Goal: Task Accomplishment & Management: Manage account settings

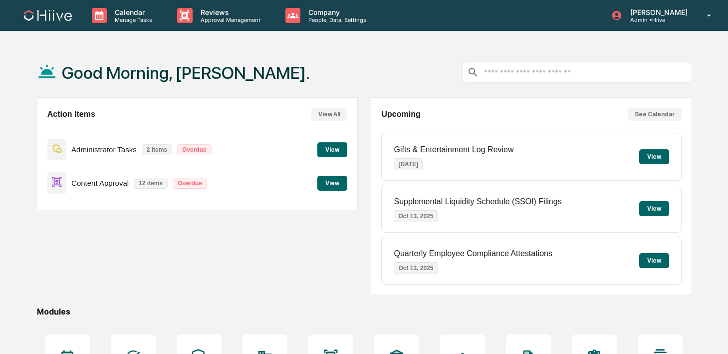
click at [209, 23] on div "Reviews Approval Management" at bounding box center [223, 15] width 108 height 31
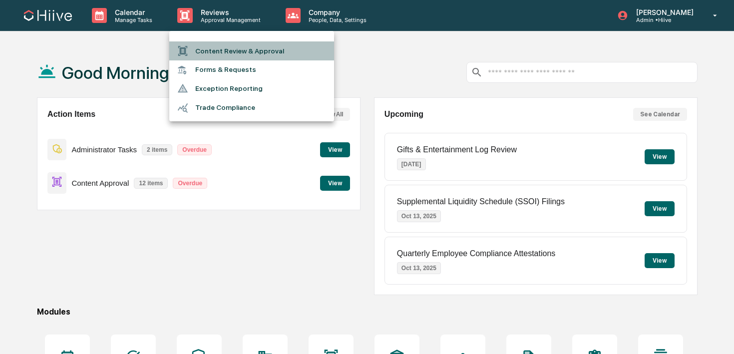
click at [209, 51] on li "Content Review & Approval" at bounding box center [251, 50] width 165 height 19
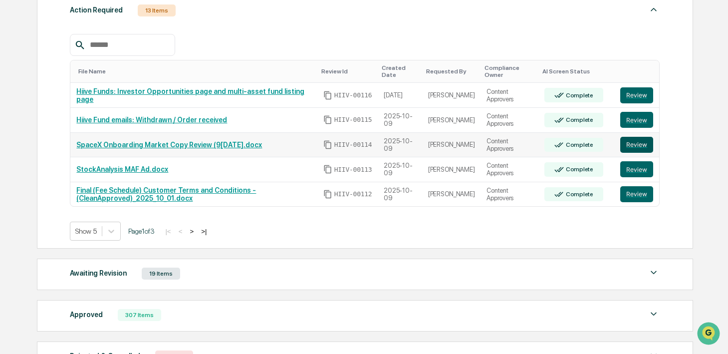
click at [637, 145] on button "Review" at bounding box center [636, 145] width 33 height 16
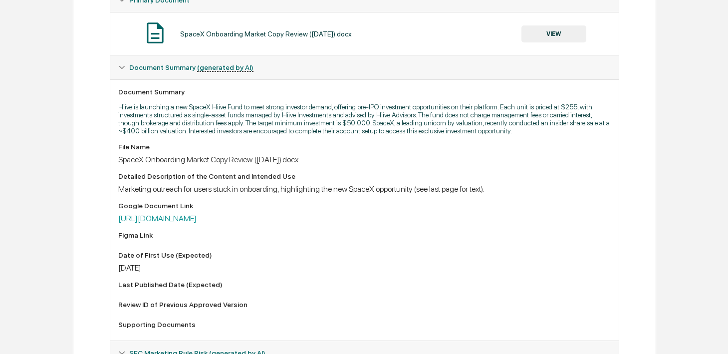
scroll to position [229, 0]
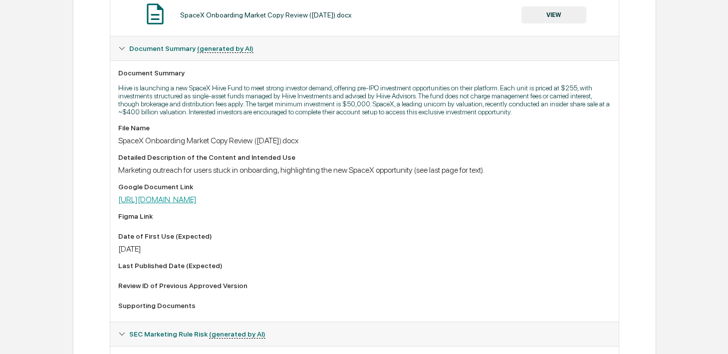
click at [197, 204] on link "[URL][DOMAIN_NAME]" at bounding box center [157, 199] width 78 height 9
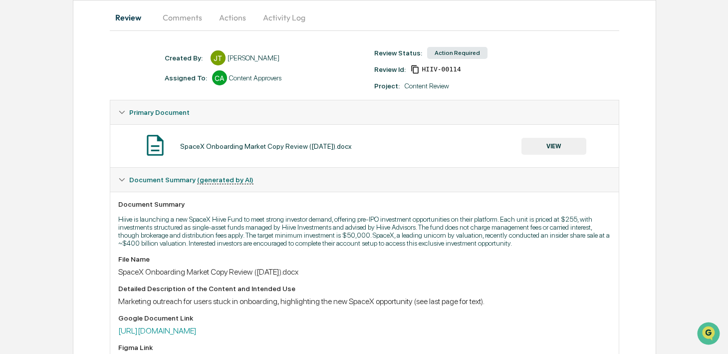
scroll to position [0, 0]
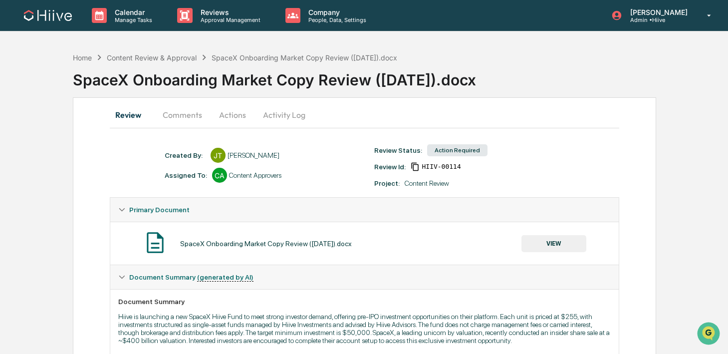
click at [179, 115] on button "Comments" at bounding box center [182, 115] width 55 height 24
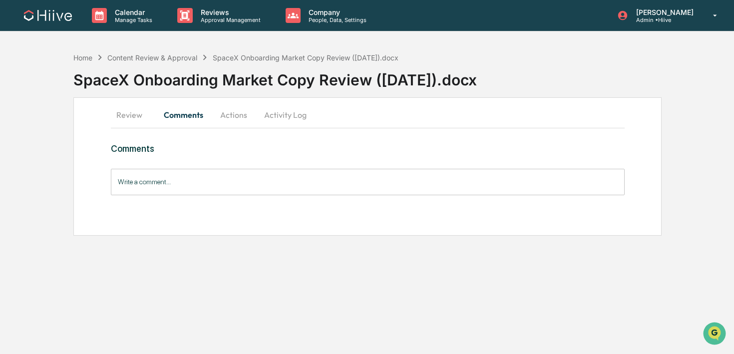
click at [134, 122] on button "Review" at bounding box center [133, 115] width 45 height 24
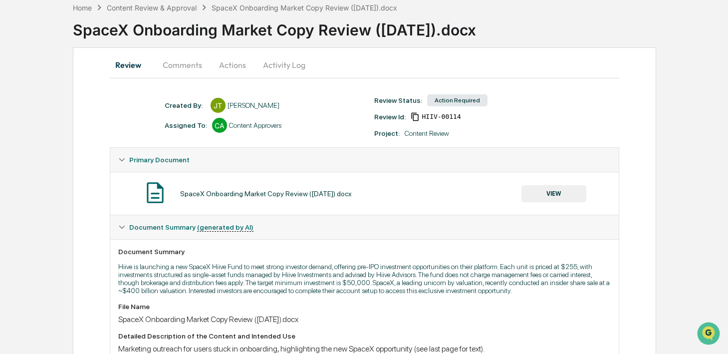
scroll to position [76, 0]
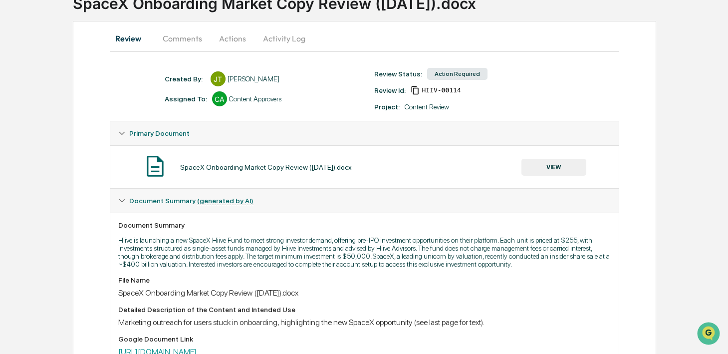
click at [563, 165] on button "VIEW" at bounding box center [553, 167] width 65 height 17
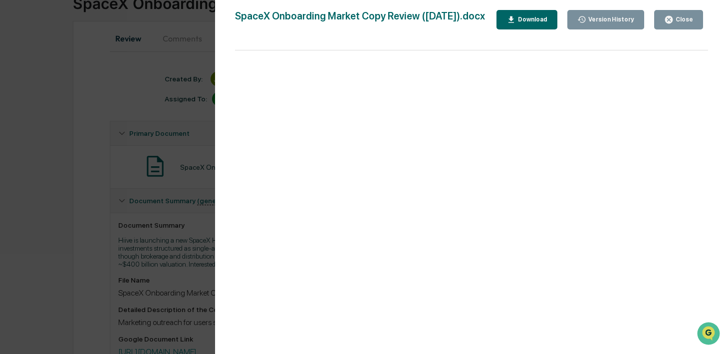
click at [205, 80] on div "Version History 10/09/2025, 06:32 PM James Tucker SpaceX Onboarding Market Copy…" at bounding box center [364, 177] width 728 height 354
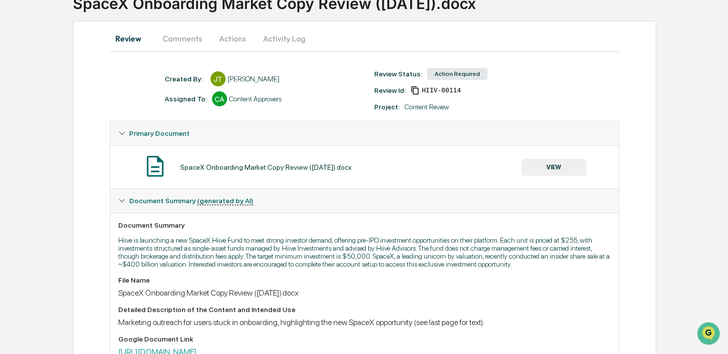
scroll to position [0, 0]
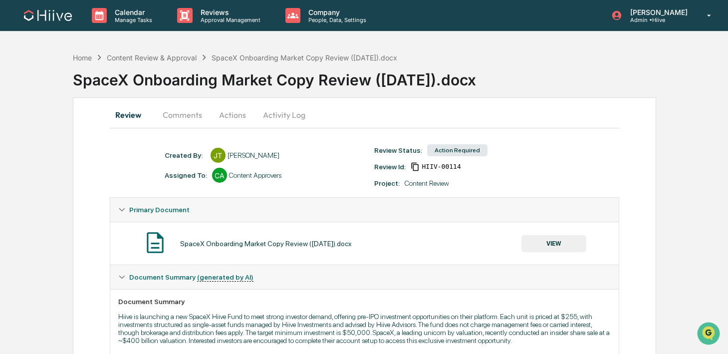
click at [289, 119] on button "Activity Log" at bounding box center [284, 115] width 58 height 24
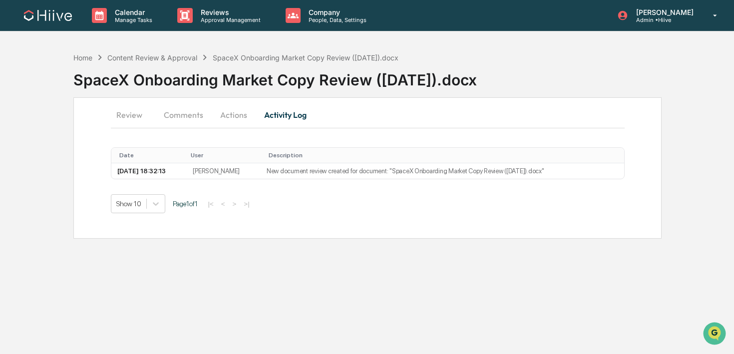
click at [238, 118] on button "Actions" at bounding box center [233, 115] width 45 height 24
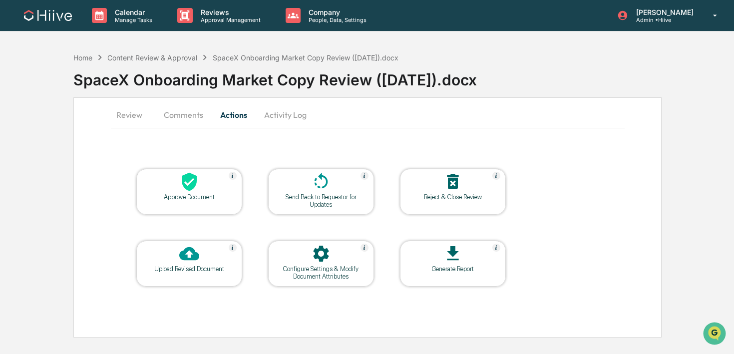
click at [300, 185] on div at bounding box center [321, 182] width 100 height 21
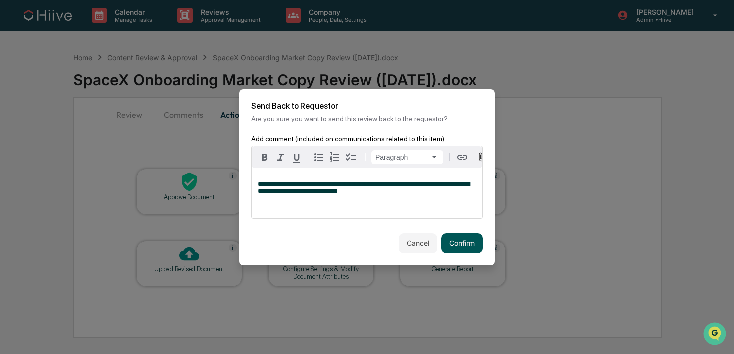
click at [446, 250] on button "Confirm" at bounding box center [461, 243] width 41 height 20
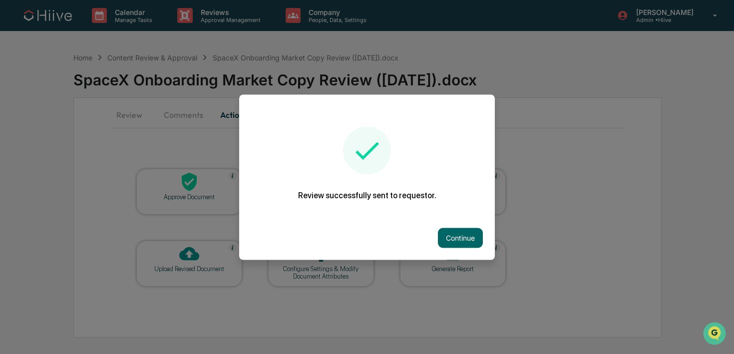
click at [155, 65] on div at bounding box center [367, 177] width 734 height 354
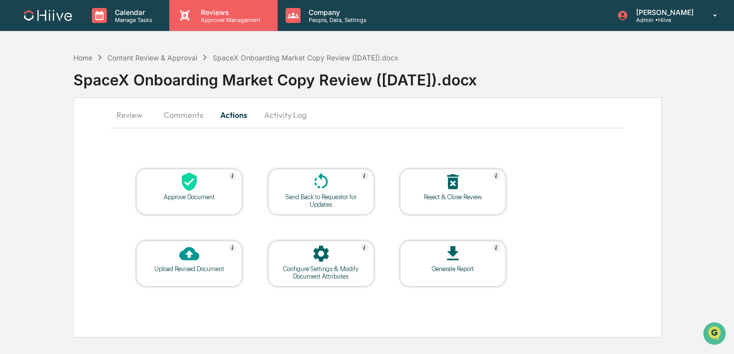
click at [191, 20] on icon at bounding box center [184, 15] width 15 height 15
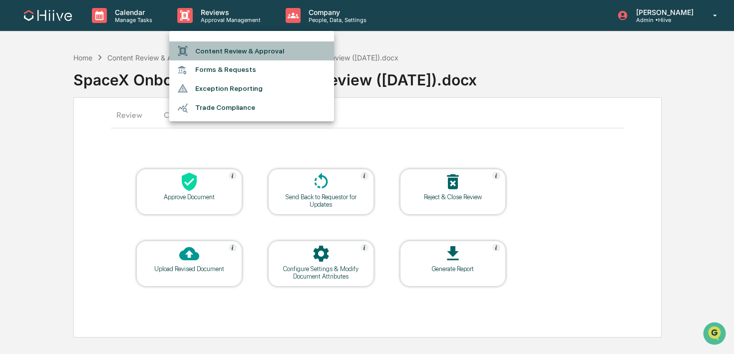
click at [191, 43] on li "Content Review & Approval" at bounding box center [251, 50] width 165 height 19
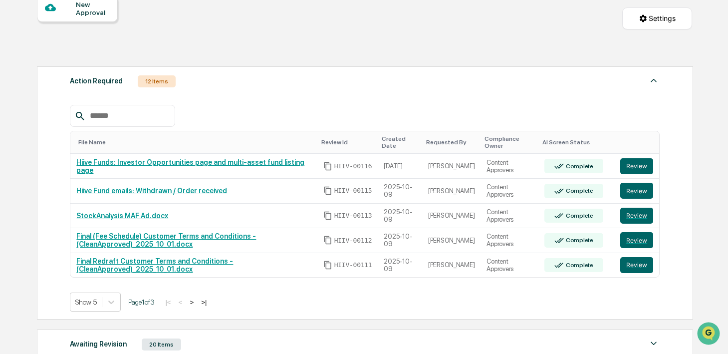
scroll to position [104, 0]
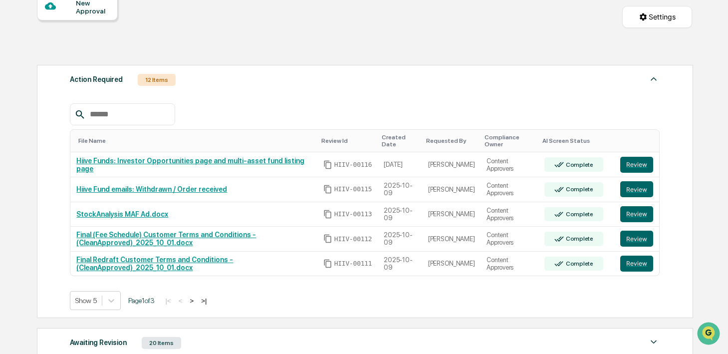
click at [197, 302] on button ">" at bounding box center [192, 300] width 10 height 8
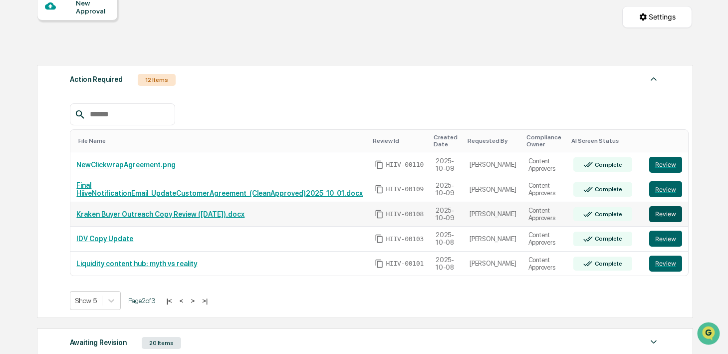
click at [654, 211] on button "Review" at bounding box center [665, 214] width 33 height 16
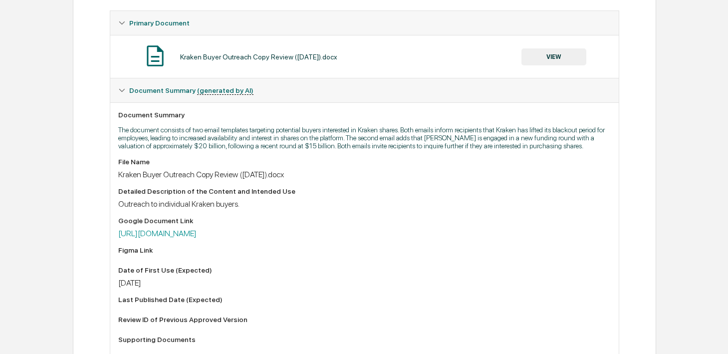
scroll to position [194, 0]
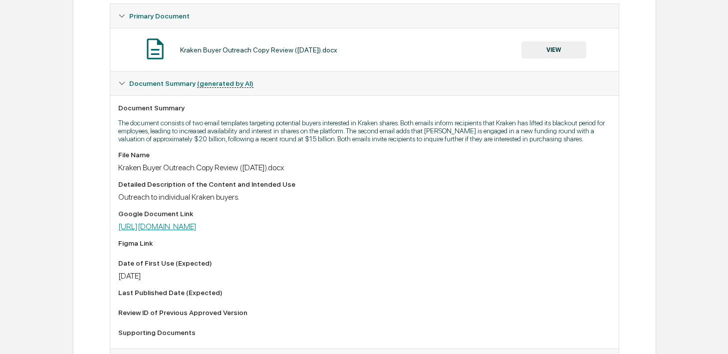
click at [197, 231] on link "https://docs.google.com/document/d/1JGKvE1bFjrqjMyTAOir1T9rXWSaEHmIwC3CsHKrvzt4…" at bounding box center [157, 226] width 78 height 9
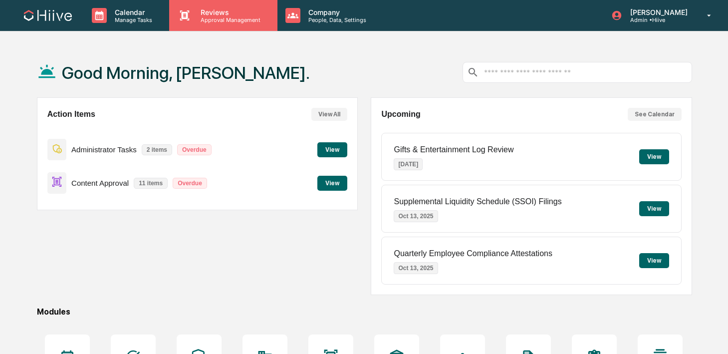
click at [215, 7] on div "Reviews Approval Management" at bounding box center [223, 15] width 108 height 31
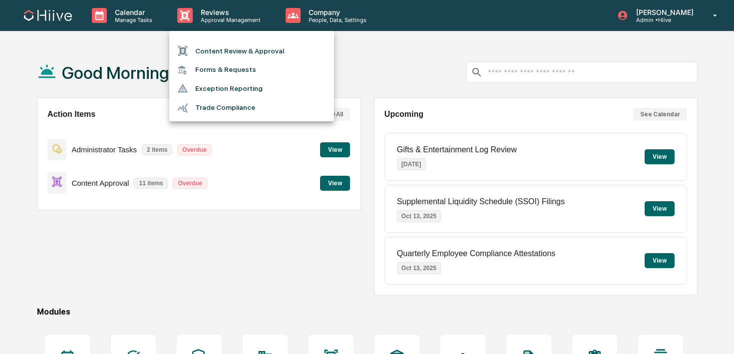
click at [218, 52] on li "Content Review & Approval" at bounding box center [251, 50] width 165 height 19
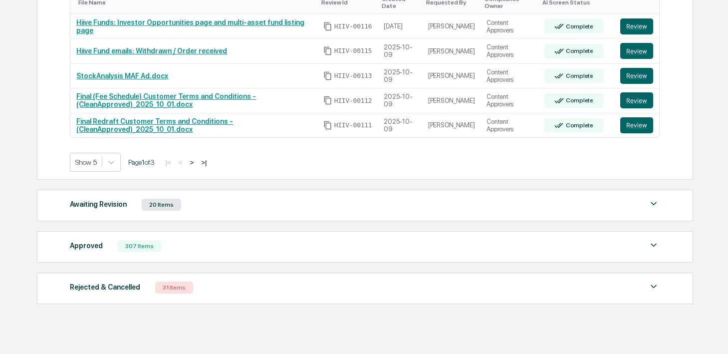
click at [197, 165] on button ">" at bounding box center [192, 162] width 10 height 8
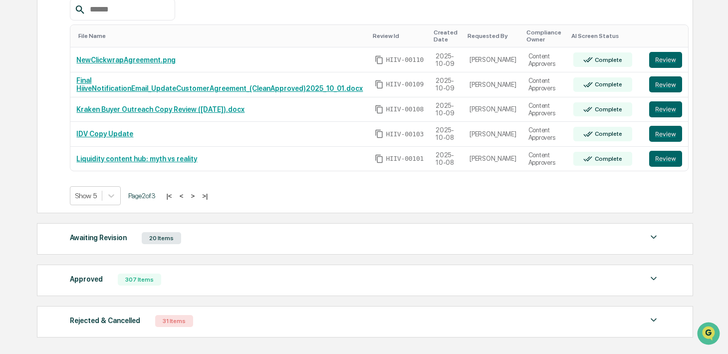
scroll to position [200, 0]
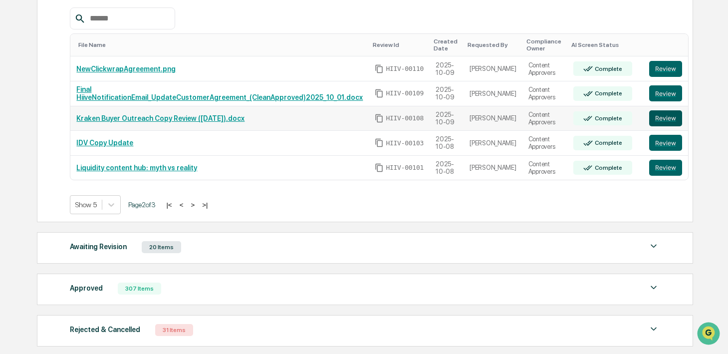
click at [649, 122] on button "Review" at bounding box center [665, 118] width 33 height 16
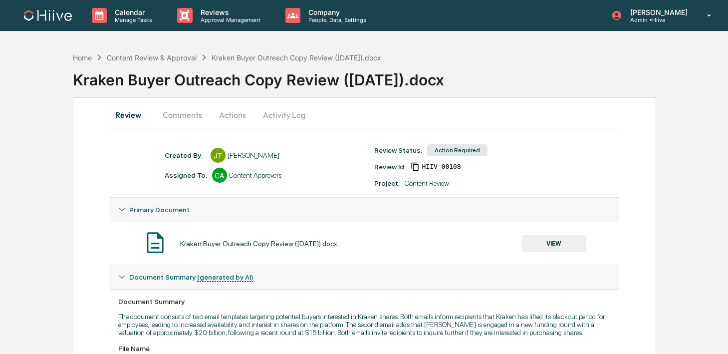
click at [276, 113] on button "Activity Log" at bounding box center [284, 115] width 58 height 24
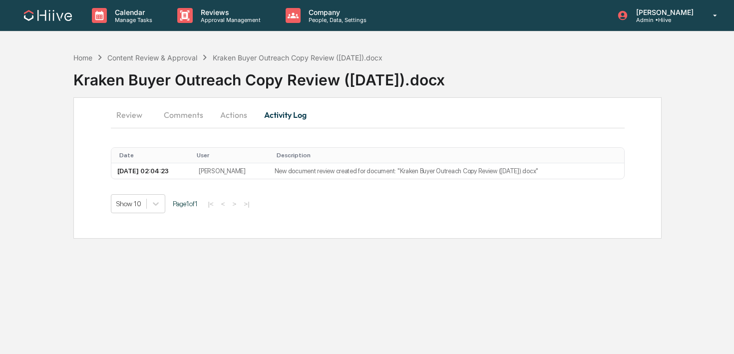
click at [243, 115] on button "Actions" at bounding box center [233, 115] width 45 height 24
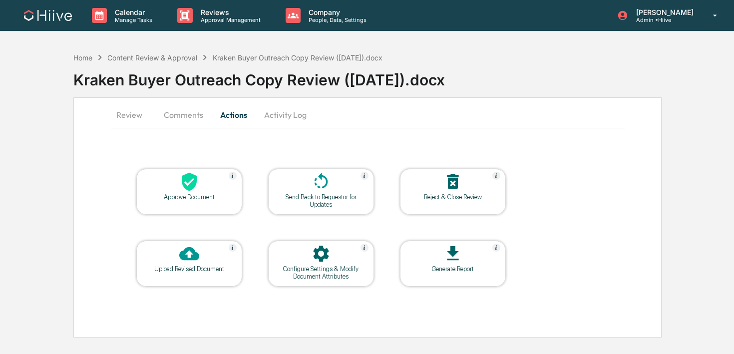
click at [293, 182] on div at bounding box center [321, 182] width 100 height 21
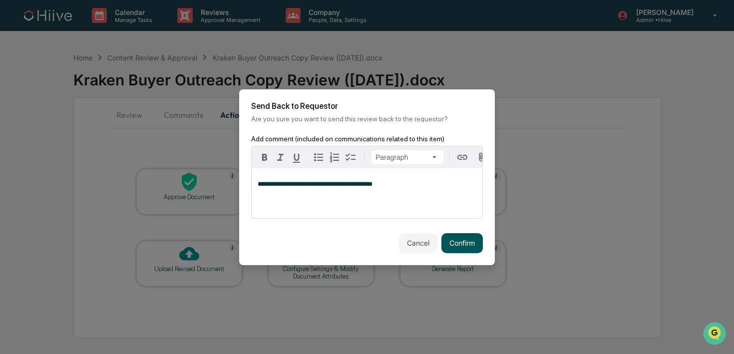
click at [463, 241] on button "Confirm" at bounding box center [461, 243] width 41 height 20
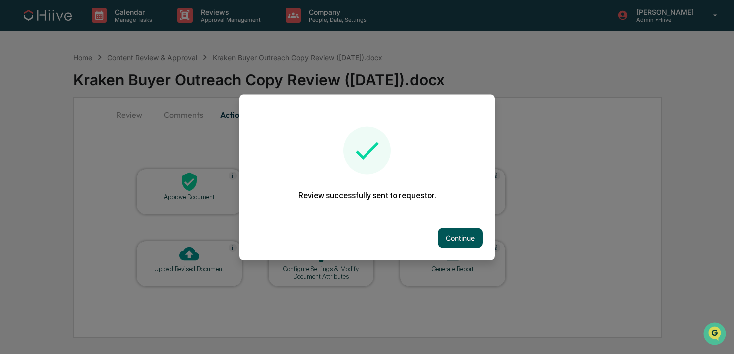
click at [459, 228] on button "Continue" at bounding box center [460, 238] width 45 height 20
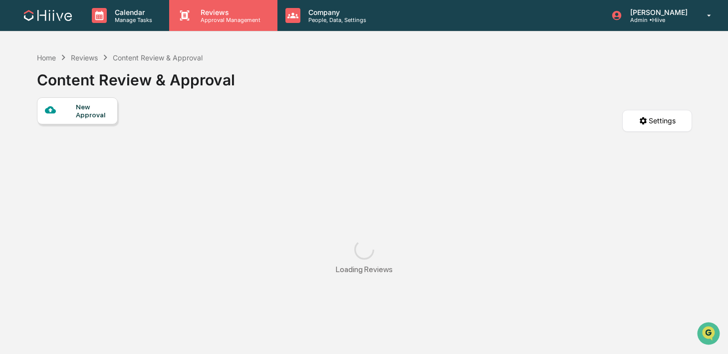
click at [237, 23] on div "Reviews Approval Management" at bounding box center [223, 15] width 108 height 31
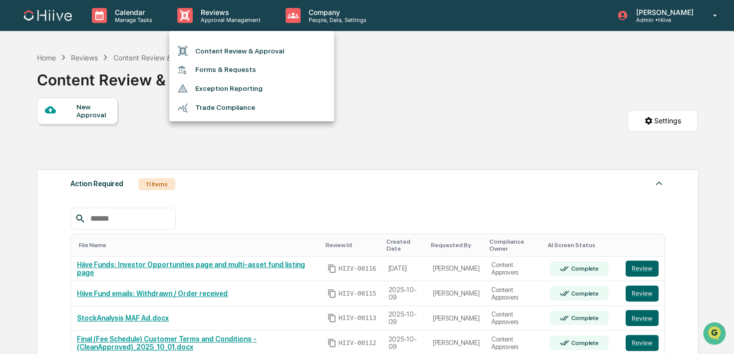
click at [234, 51] on li "Content Review & Approval" at bounding box center [251, 50] width 165 height 19
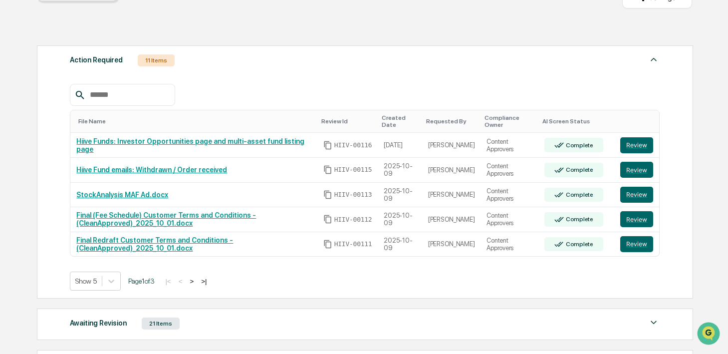
scroll to position [125, 0]
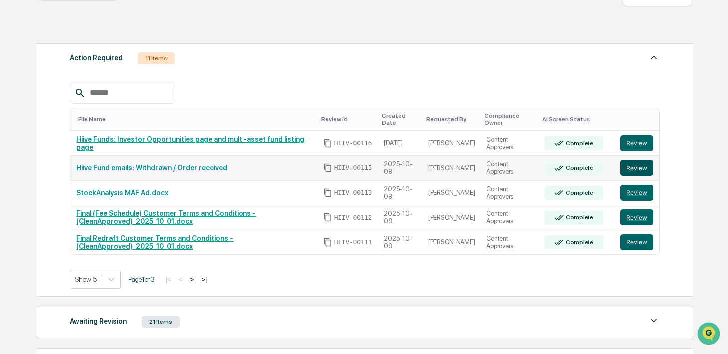
click at [638, 168] on button "Review" at bounding box center [636, 168] width 33 height 16
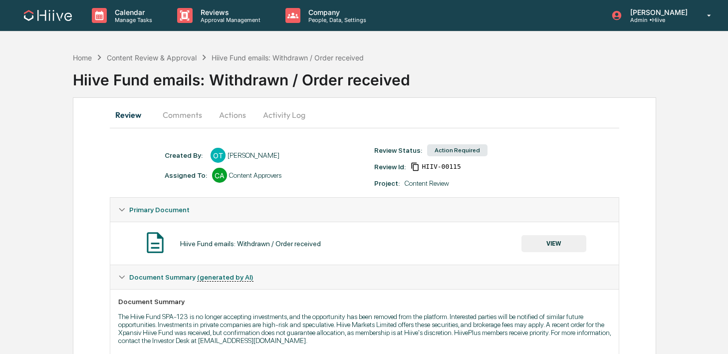
click at [538, 244] on button "VIEW" at bounding box center [553, 243] width 65 height 17
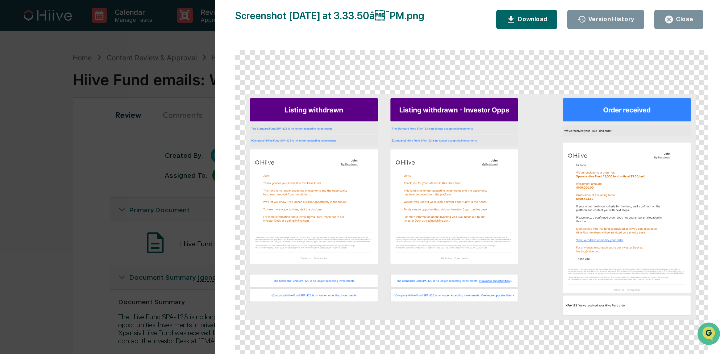
click at [677, 28] on button "Close" at bounding box center [678, 19] width 49 height 19
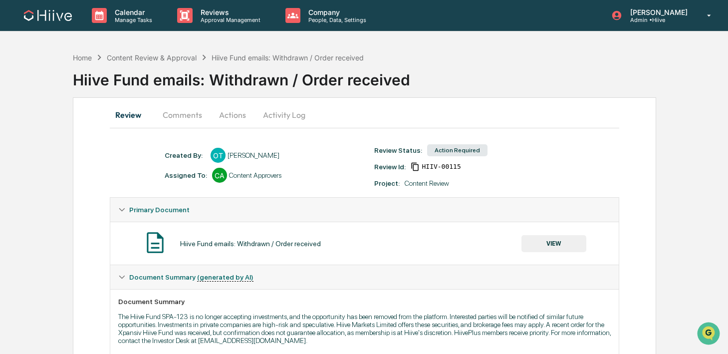
click at [192, 117] on button "Comments" at bounding box center [182, 115] width 55 height 24
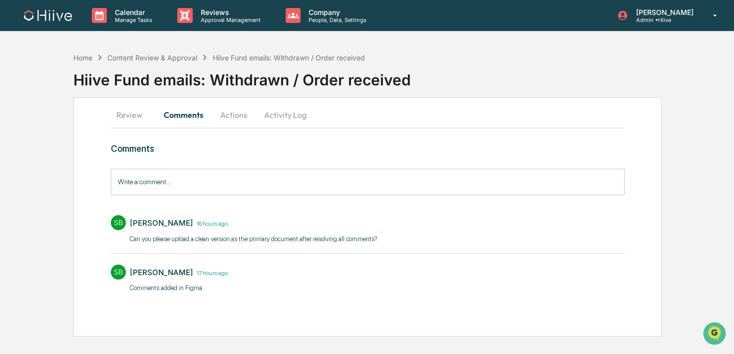
click at [190, 184] on input "Write a comment..." at bounding box center [367, 182] width 513 height 26
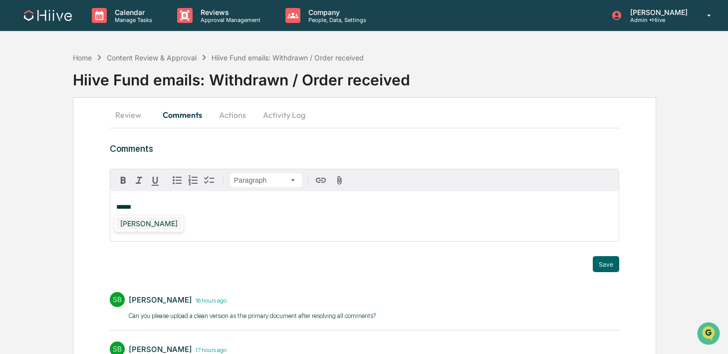
click at [141, 225] on div "Susan Woodard" at bounding box center [148, 223] width 65 height 12
click at [611, 261] on button "Save" at bounding box center [606, 264] width 26 height 16
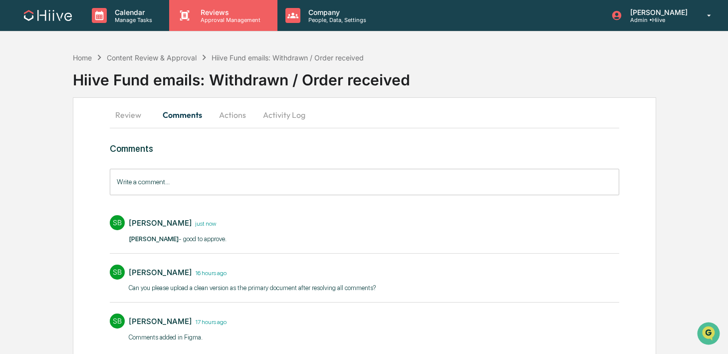
click at [228, 18] on p "Approval Management" at bounding box center [229, 19] width 73 height 7
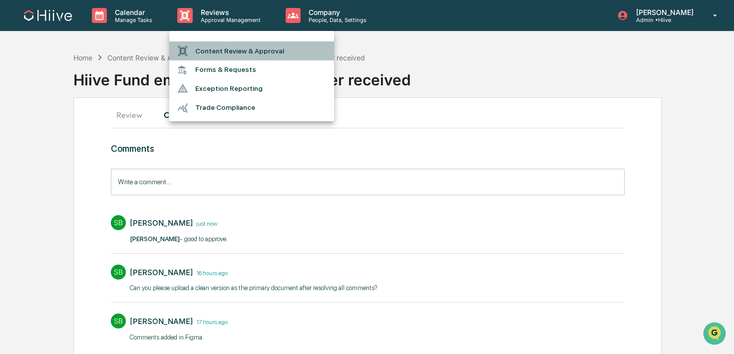
click at [222, 44] on li "Content Review & Approval" at bounding box center [251, 50] width 165 height 19
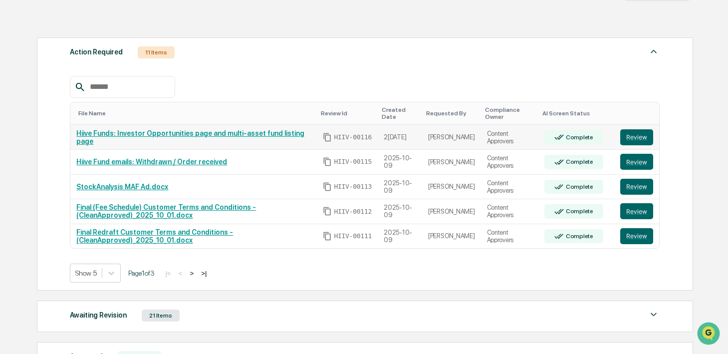
scroll to position [132, 0]
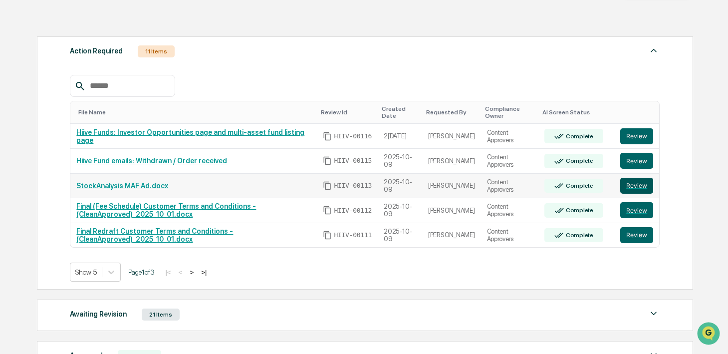
click at [639, 182] on button "Review" at bounding box center [636, 186] width 33 height 16
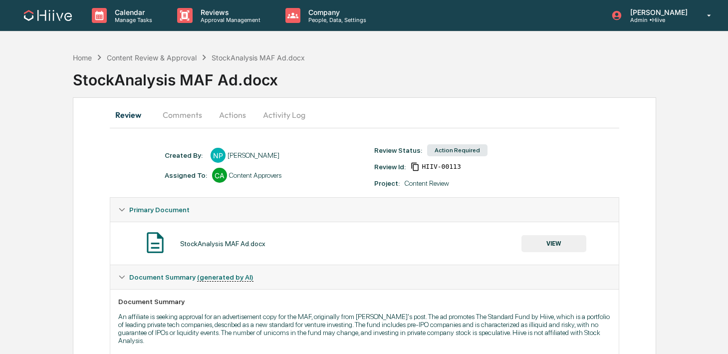
click at [186, 117] on button "Comments" at bounding box center [182, 115] width 55 height 24
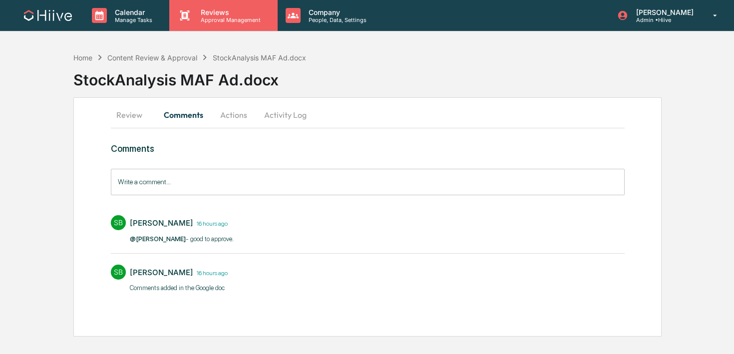
click at [187, 24] on div "Reviews Approval Management" at bounding box center [223, 15] width 108 height 31
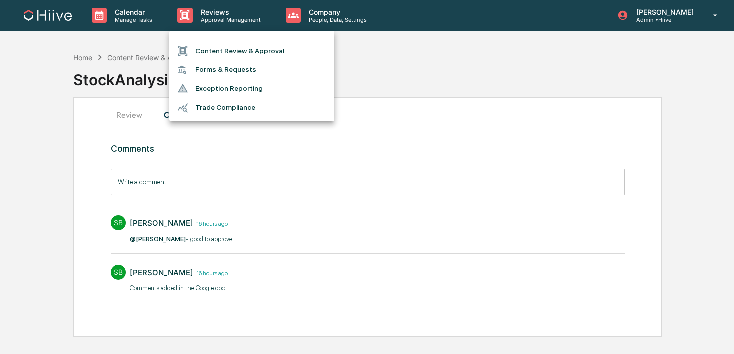
click at [187, 44] on li "Content Review & Approval" at bounding box center [251, 50] width 165 height 19
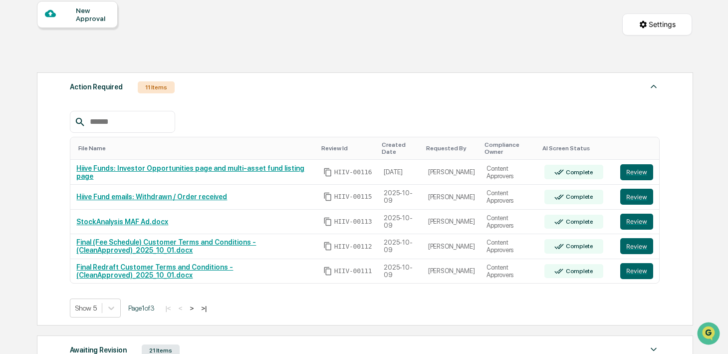
scroll to position [98, 0]
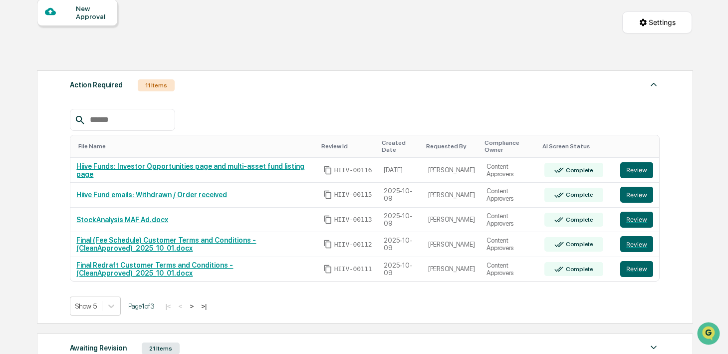
click at [197, 309] on button ">" at bounding box center [192, 306] width 10 height 8
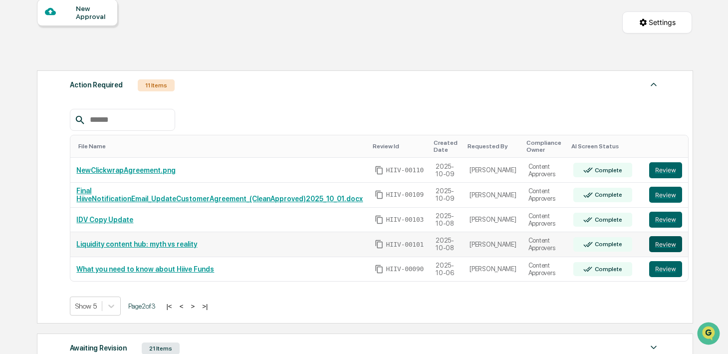
click at [651, 246] on button "Review" at bounding box center [665, 244] width 33 height 16
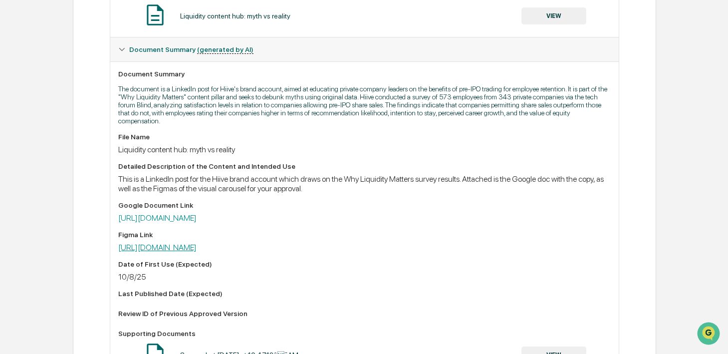
click at [197, 252] on link "[URL][DOMAIN_NAME]" at bounding box center [157, 247] width 78 height 9
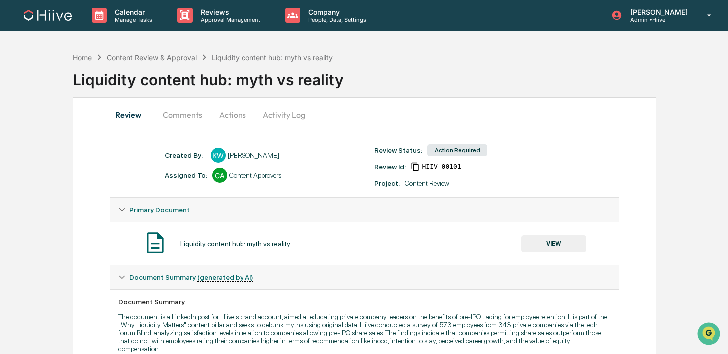
click at [282, 118] on button "Activity Log" at bounding box center [284, 115] width 58 height 24
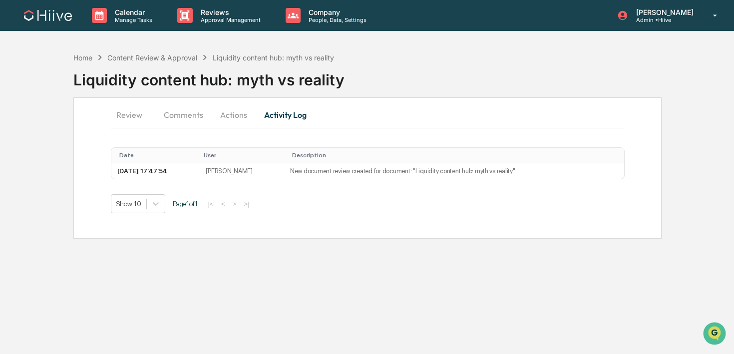
click at [233, 117] on button "Actions" at bounding box center [233, 115] width 45 height 24
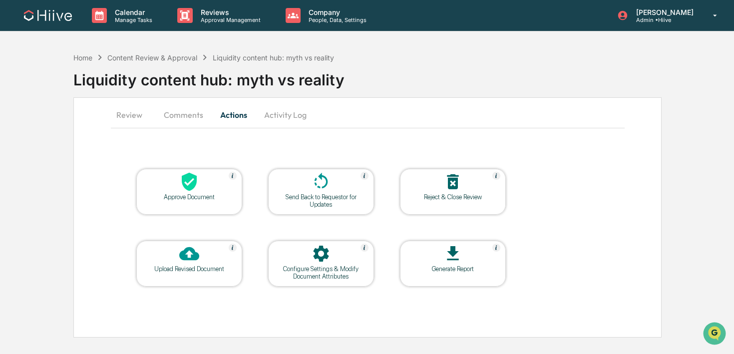
click at [301, 181] on div at bounding box center [321, 182] width 100 height 21
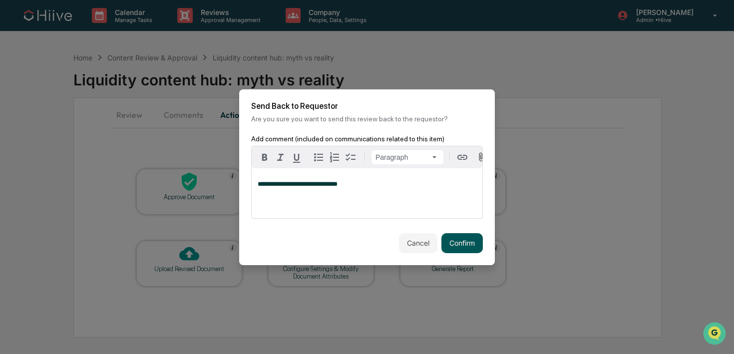
click at [456, 239] on button "Confirm" at bounding box center [461, 243] width 41 height 20
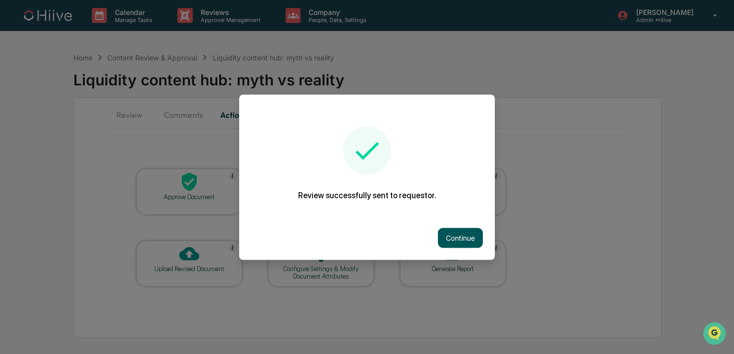
click at [445, 236] on button "Continue" at bounding box center [460, 238] width 45 height 20
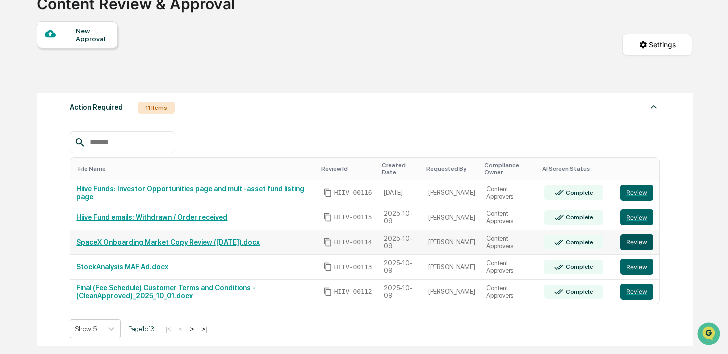
click at [642, 243] on button "Review" at bounding box center [636, 242] width 33 height 16
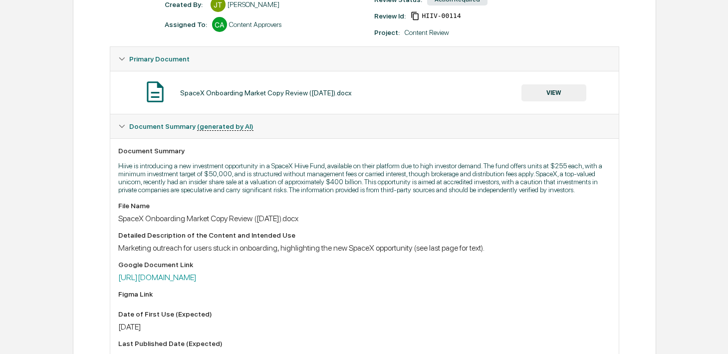
scroll to position [167, 0]
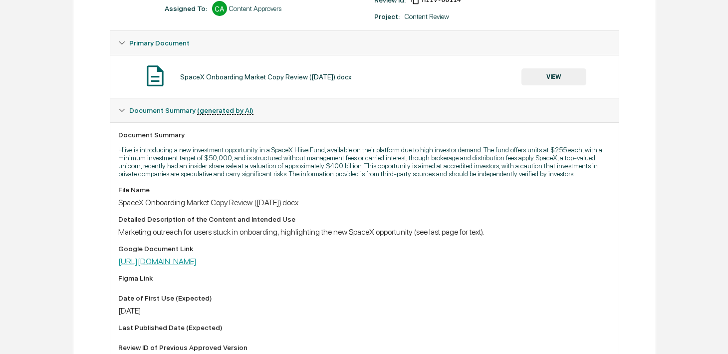
click at [197, 266] on link "https://docs.google.com/document/d/1Z4afpc-wi2B1ZZrzNKdMv3JReHzBegV2avudfTzaJAE…" at bounding box center [157, 260] width 78 height 9
click at [551, 77] on button "VIEW" at bounding box center [553, 76] width 65 height 17
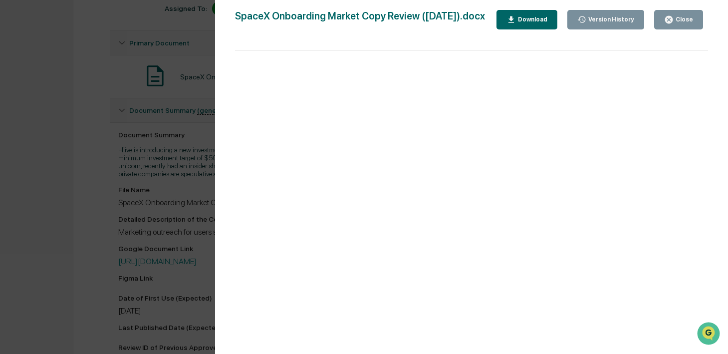
click at [666, 24] on icon "button" at bounding box center [668, 19] width 9 height 9
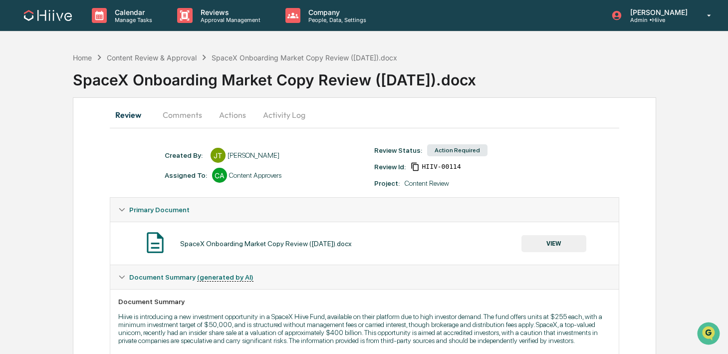
click at [181, 119] on button "Comments" at bounding box center [182, 115] width 55 height 24
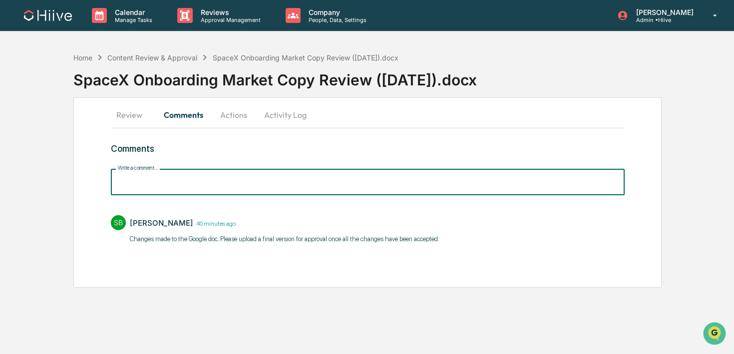
click at [184, 194] on input "Write a comment..." at bounding box center [367, 182] width 513 height 26
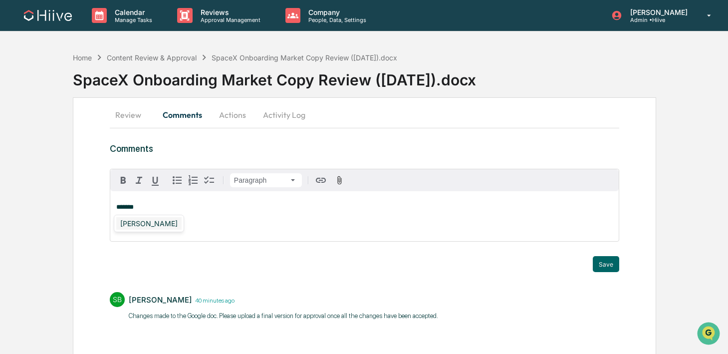
click at [144, 228] on div "[PERSON_NAME]" at bounding box center [148, 223] width 65 height 12
click at [598, 269] on button "Save" at bounding box center [606, 264] width 26 height 16
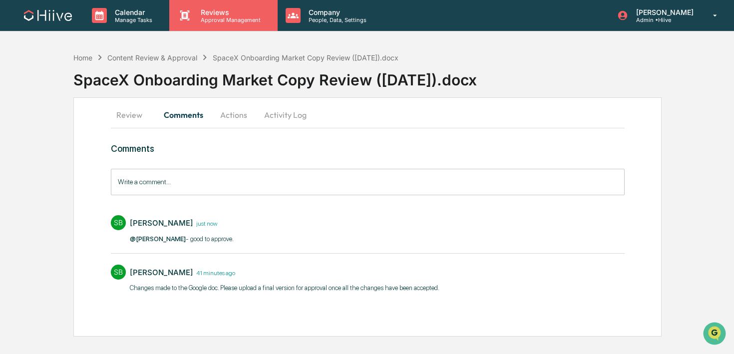
click at [202, 14] on p "Reviews" at bounding box center [229, 12] width 73 height 8
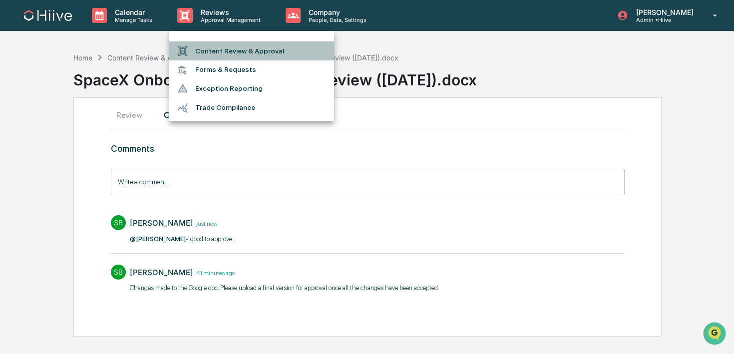
click at [201, 51] on li "Content Review & Approval" at bounding box center [251, 50] width 165 height 19
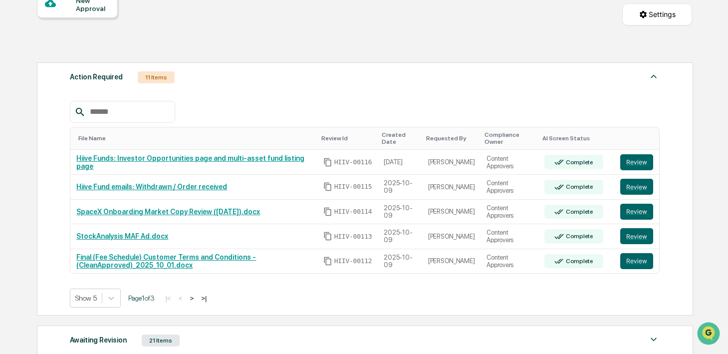
scroll to position [107, 0]
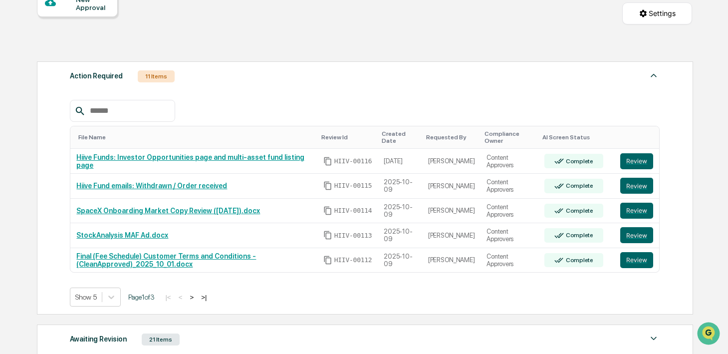
click at [197, 298] on button ">" at bounding box center [192, 297] width 10 height 8
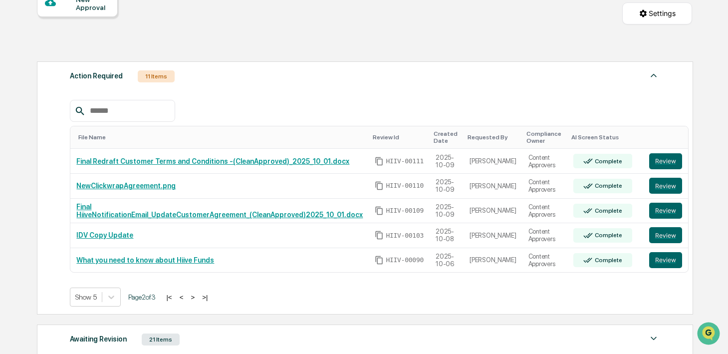
click at [198, 297] on button ">" at bounding box center [193, 297] width 10 height 8
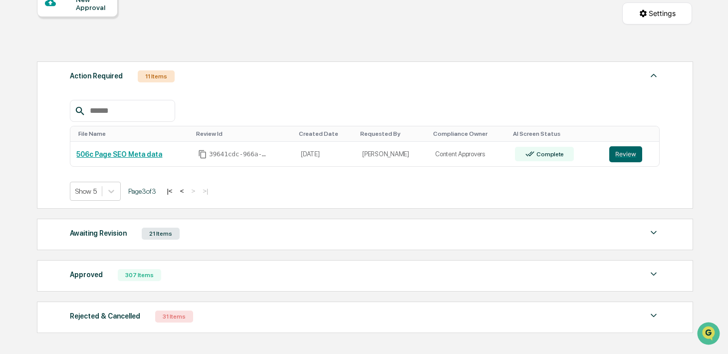
click at [187, 192] on button "<" at bounding box center [182, 191] width 10 height 8
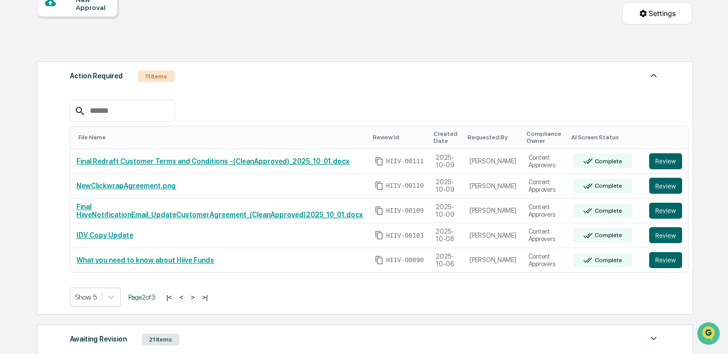
click at [187, 297] on button "<" at bounding box center [182, 297] width 10 height 8
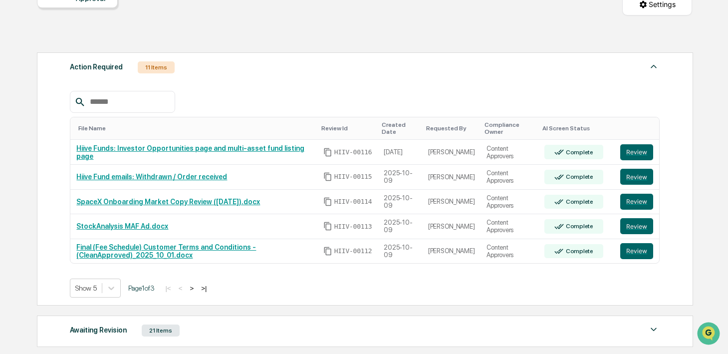
scroll to position [124, 0]
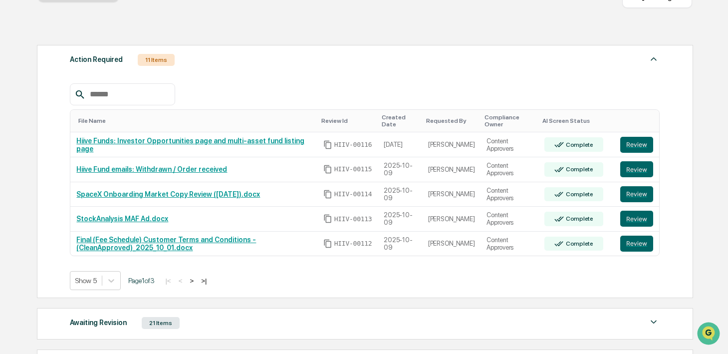
click at [197, 279] on button ">" at bounding box center [192, 280] width 10 height 8
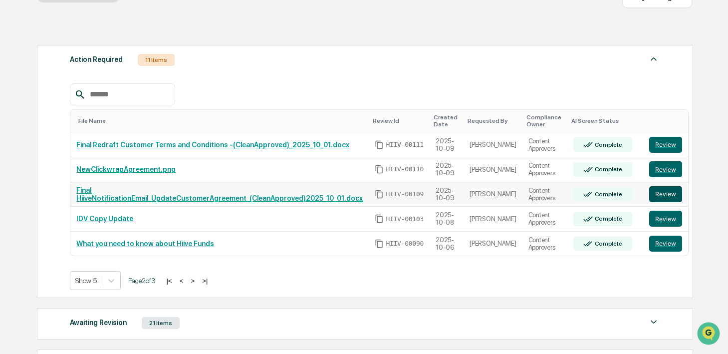
click at [649, 197] on button "Review" at bounding box center [665, 194] width 33 height 16
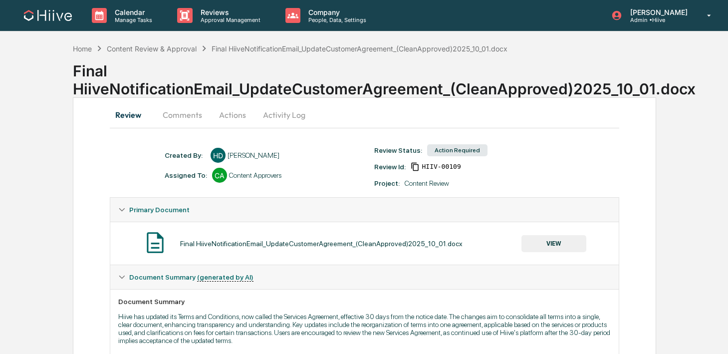
click at [526, 244] on button "VIEW" at bounding box center [553, 243] width 65 height 17
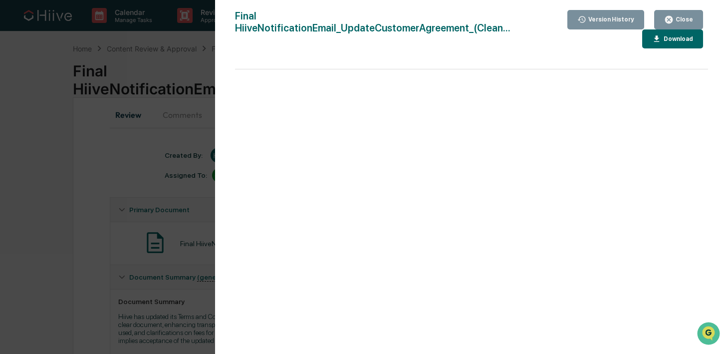
click at [677, 23] on div "Close" at bounding box center [678, 19] width 29 height 9
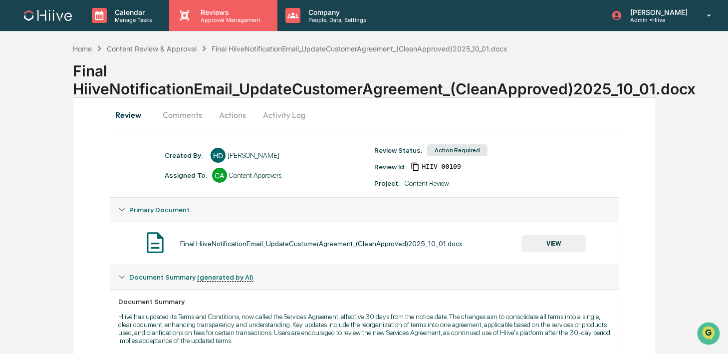
click at [218, 14] on p "Reviews" at bounding box center [229, 12] width 73 height 8
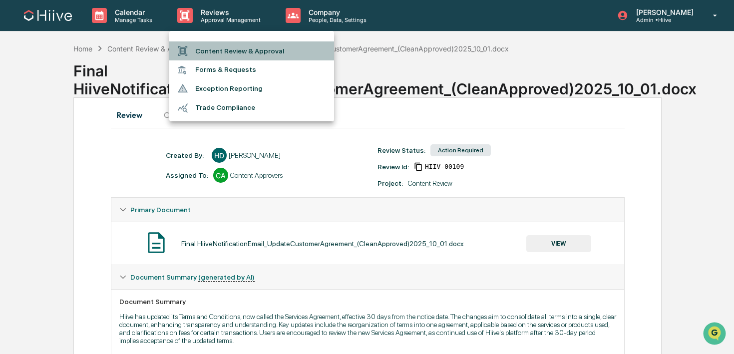
click at [217, 49] on li "Content Review & Approval" at bounding box center [251, 50] width 165 height 19
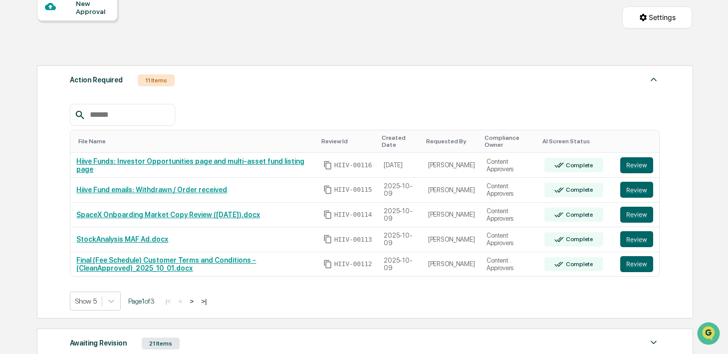
scroll to position [104, 0]
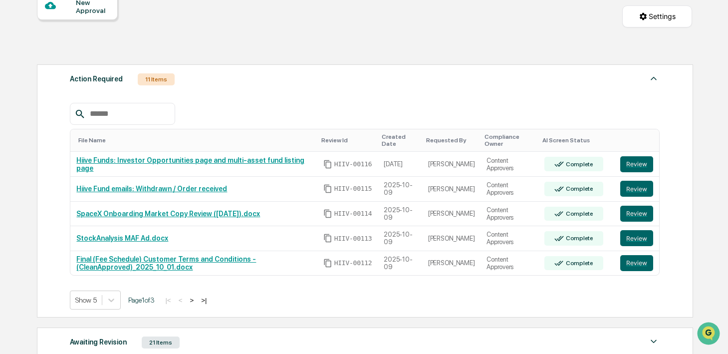
click at [197, 300] on button ">" at bounding box center [192, 300] width 10 height 8
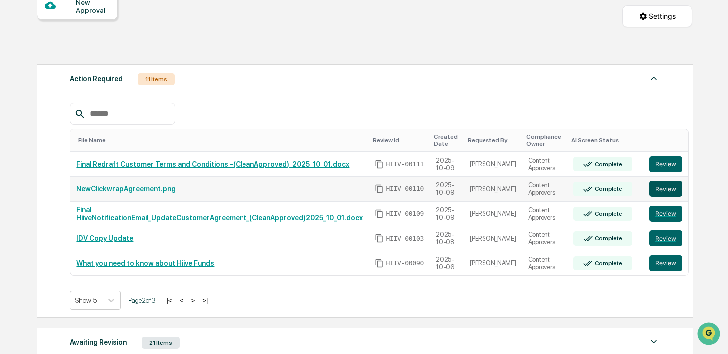
click at [659, 188] on button "Review" at bounding box center [665, 189] width 33 height 16
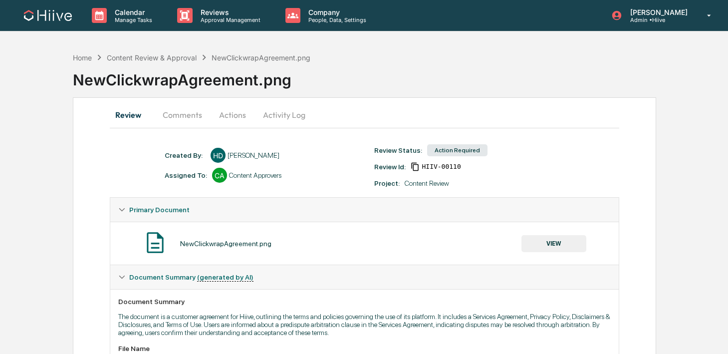
click at [536, 251] on button "VIEW" at bounding box center [553, 243] width 65 height 17
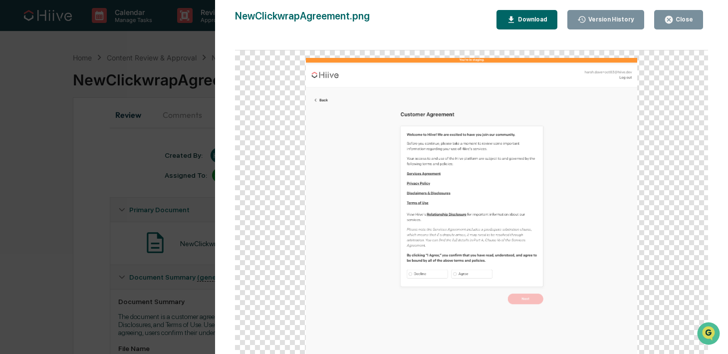
click at [685, 17] on div "Close" at bounding box center [683, 19] width 19 height 7
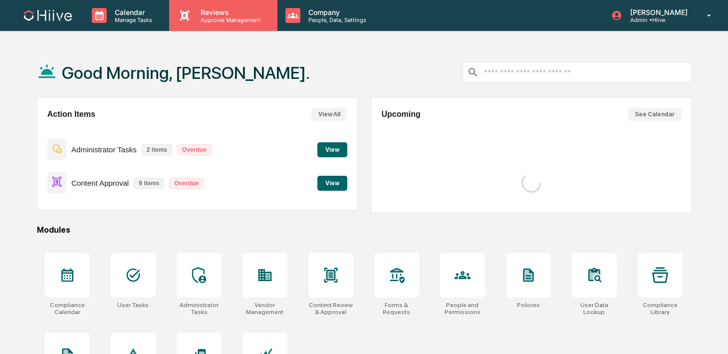
click at [211, 18] on p "Approval Management" at bounding box center [229, 19] width 73 height 7
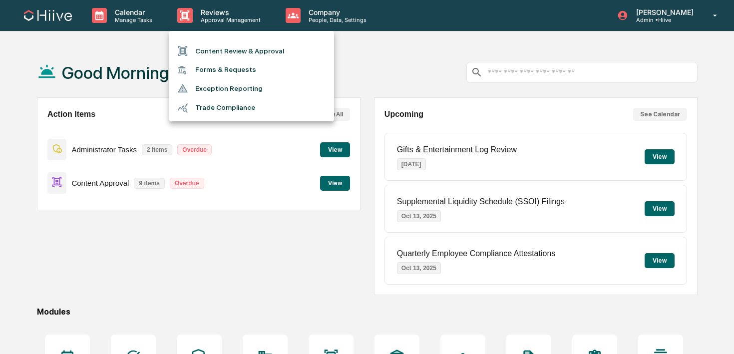
click at [125, 13] on div at bounding box center [367, 177] width 734 height 354
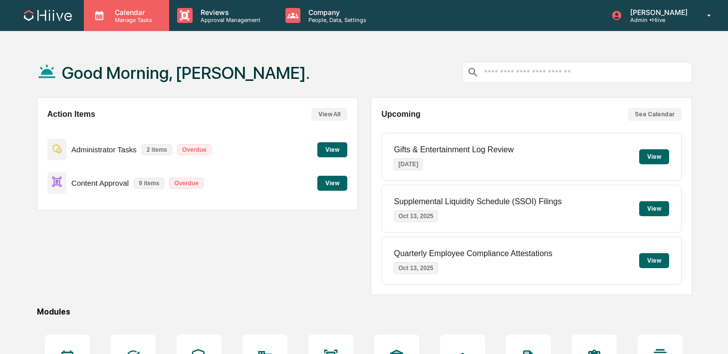
click at [137, 16] on p "Manage Tasks" at bounding box center [132, 19] width 50 height 7
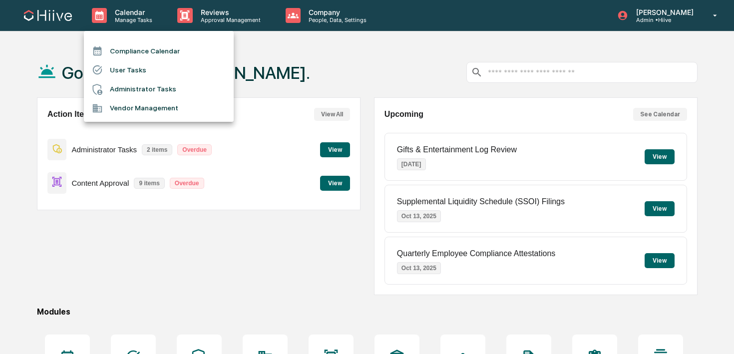
click at [199, 12] on div at bounding box center [367, 177] width 734 height 354
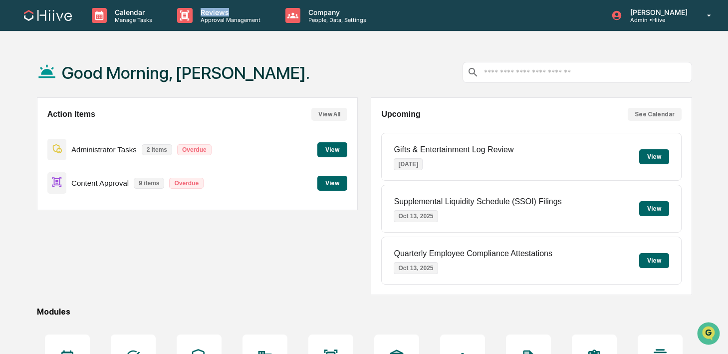
click at [199, 12] on p "Reviews" at bounding box center [229, 12] width 73 height 8
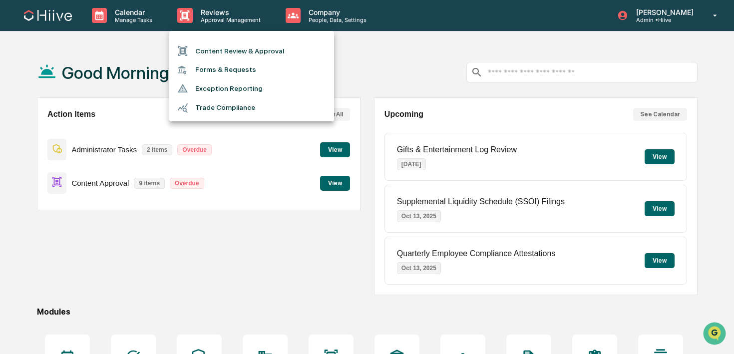
click at [141, 19] on div at bounding box center [367, 177] width 734 height 354
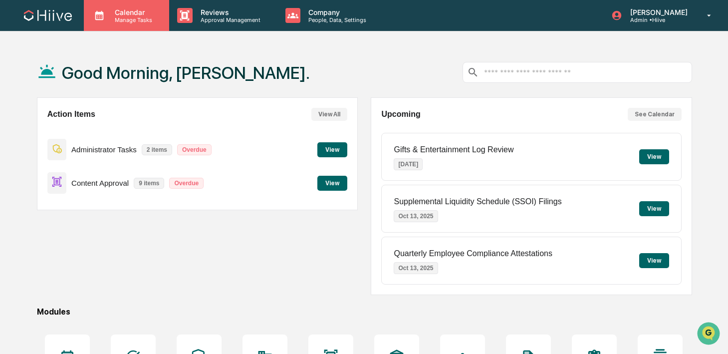
click at [132, 19] on p "Manage Tasks" at bounding box center [132, 19] width 50 height 7
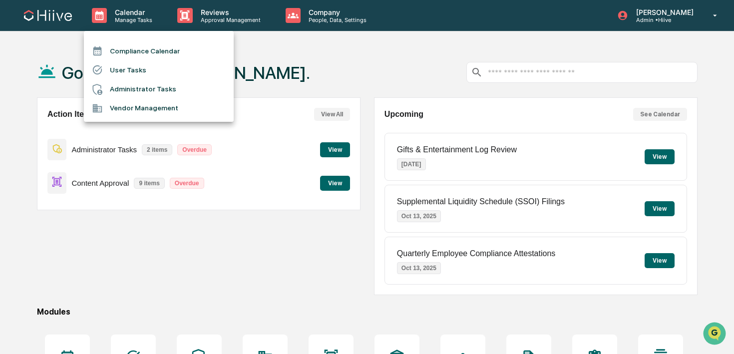
click at [206, 15] on div at bounding box center [367, 177] width 734 height 354
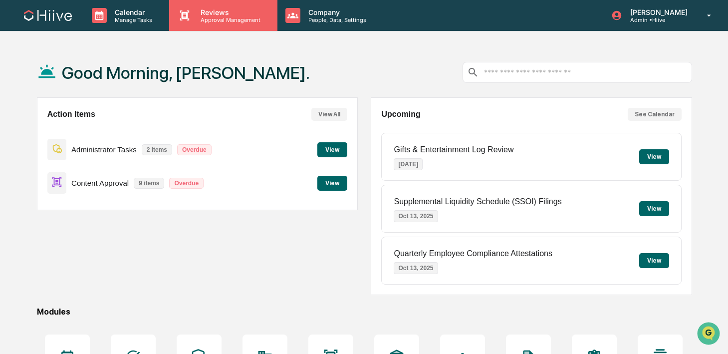
click at [196, 14] on p "Reviews" at bounding box center [229, 12] width 73 height 8
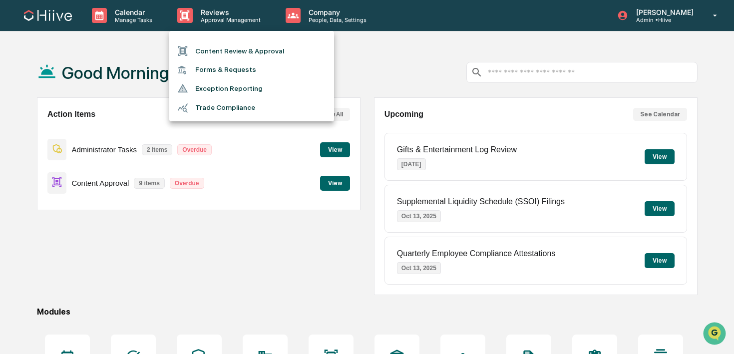
click at [626, 23] on div at bounding box center [367, 177] width 734 height 354
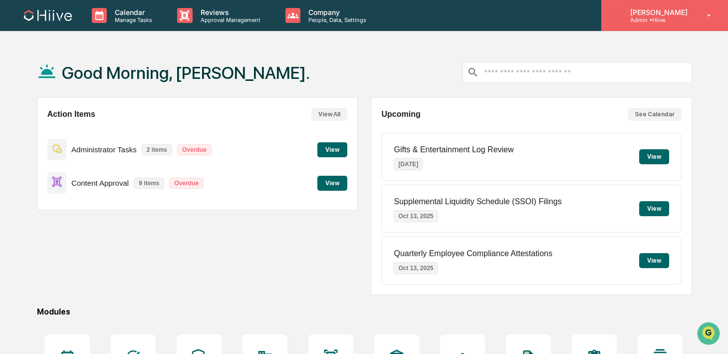
click at [639, 20] on p "Admin • Hiive" at bounding box center [657, 19] width 70 height 7
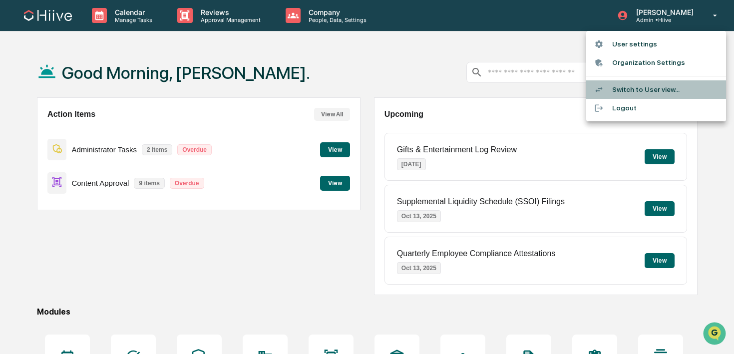
click at [627, 85] on li "Switch to User view..." at bounding box center [656, 89] width 140 height 18
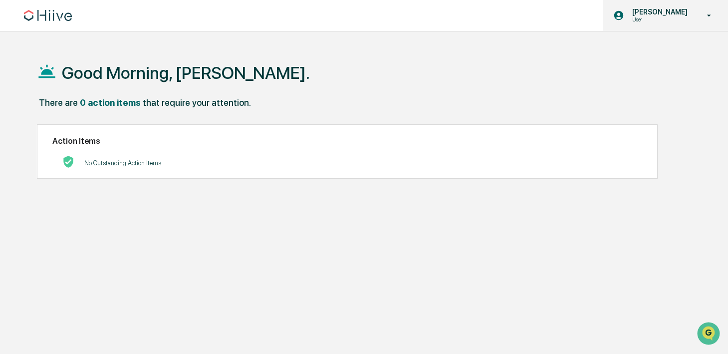
click at [667, 22] on p "User" at bounding box center [658, 19] width 68 height 7
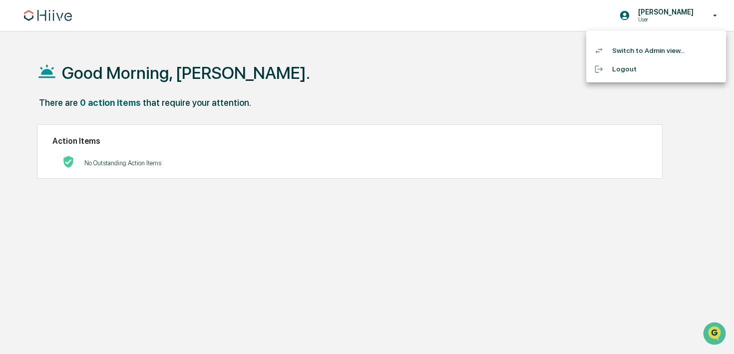
click at [648, 50] on li "Switch to Admin view..." at bounding box center [656, 50] width 140 height 18
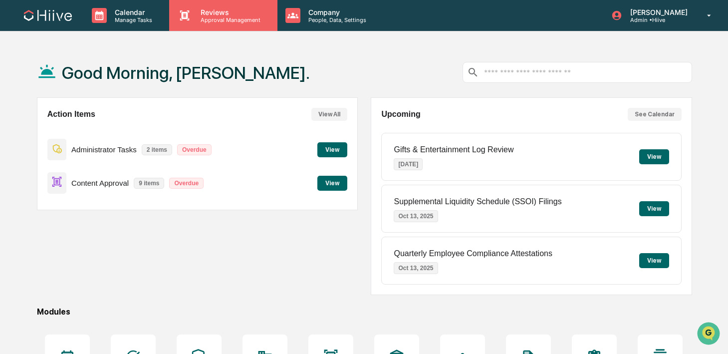
click at [201, 8] on p "Reviews" at bounding box center [229, 12] width 73 height 8
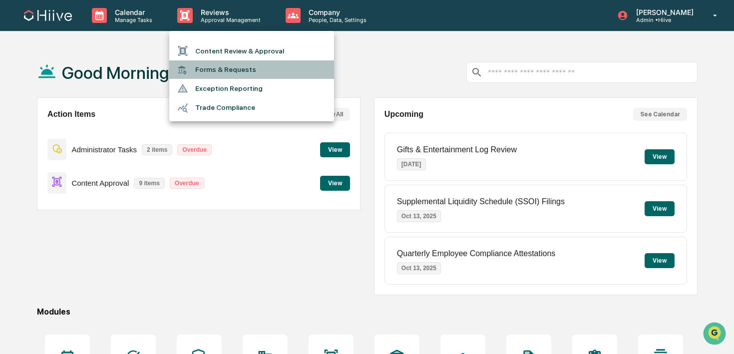
click at [217, 74] on li "Forms & Requests" at bounding box center [251, 69] width 165 height 18
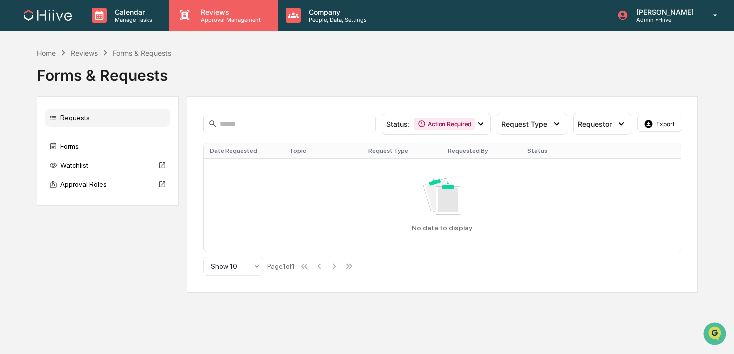
click at [200, 24] on div "Reviews Approval Management" at bounding box center [223, 15] width 108 height 31
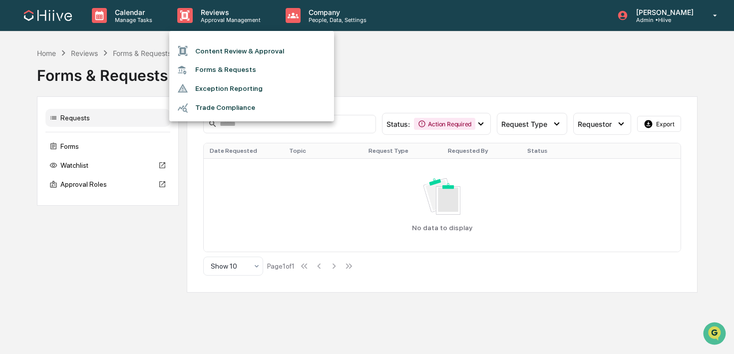
click at [130, 22] on div at bounding box center [367, 177] width 734 height 354
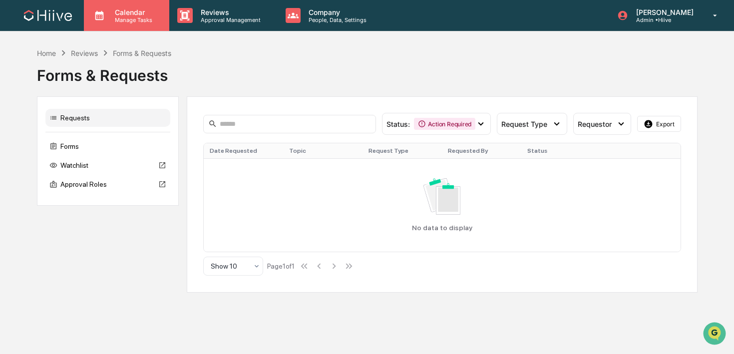
click at [125, 15] on p "Calendar" at bounding box center [132, 12] width 50 height 8
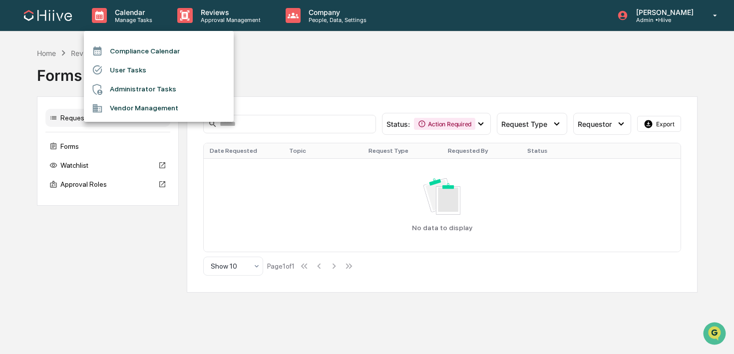
click at [202, 20] on div at bounding box center [367, 177] width 734 height 354
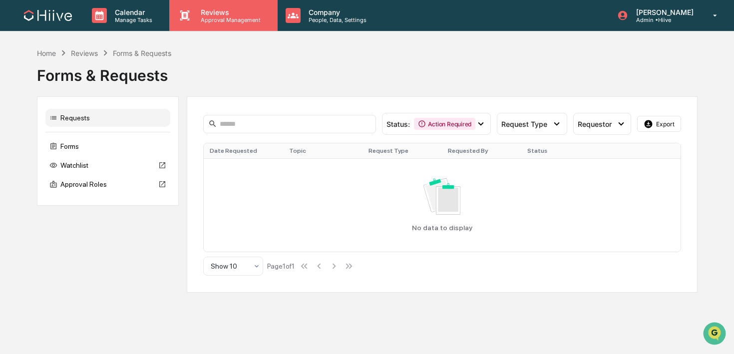
click at [202, 15] on p "Reviews" at bounding box center [229, 12] width 73 height 8
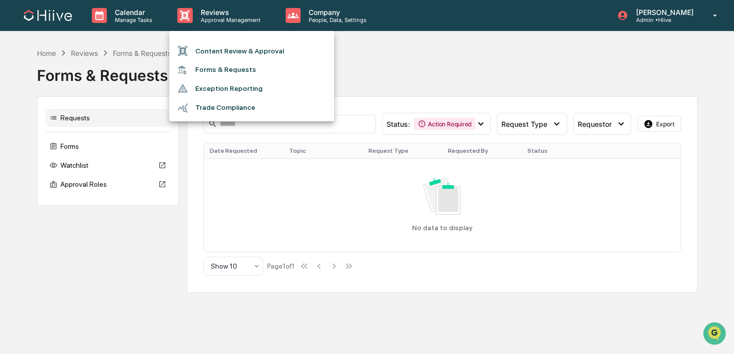
click at [122, 123] on div at bounding box center [367, 177] width 734 height 354
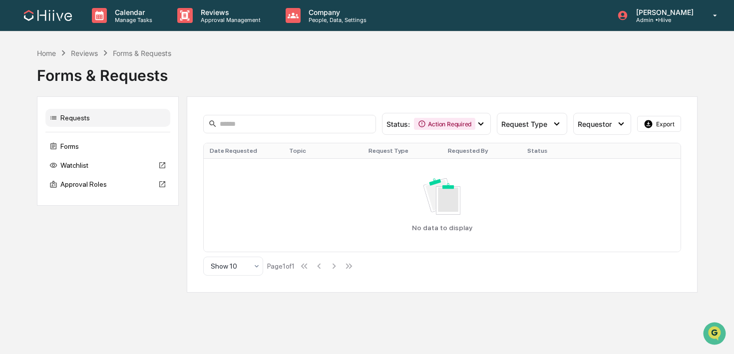
click at [107, 119] on div "Requests" at bounding box center [107, 118] width 125 height 18
click at [104, 119] on div "Requests" at bounding box center [107, 118] width 125 height 18
click at [73, 148] on div "Forms" at bounding box center [107, 146] width 125 height 18
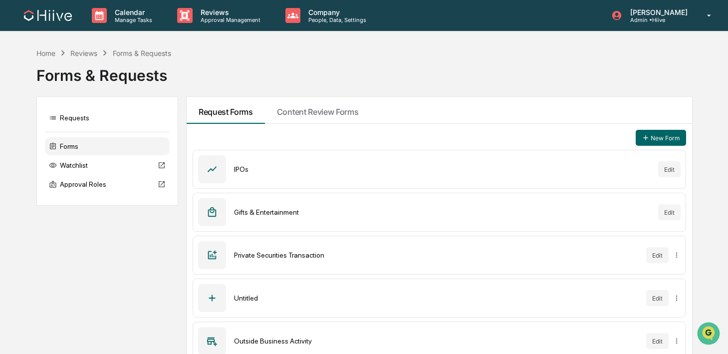
scroll to position [56, 0]
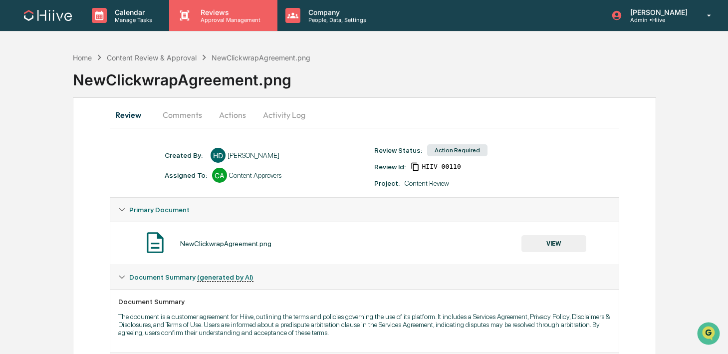
click at [220, 15] on p "Reviews" at bounding box center [229, 12] width 73 height 8
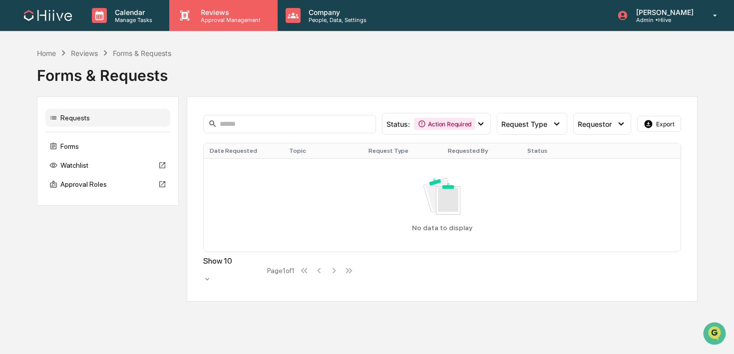
click at [201, 22] on p "Approval Management" at bounding box center [229, 19] width 73 height 7
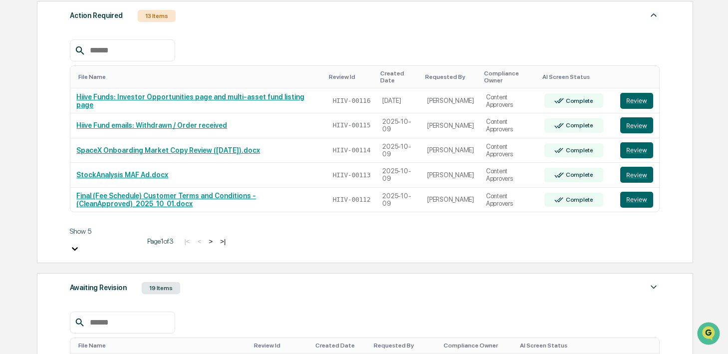
scroll to position [188, 0]
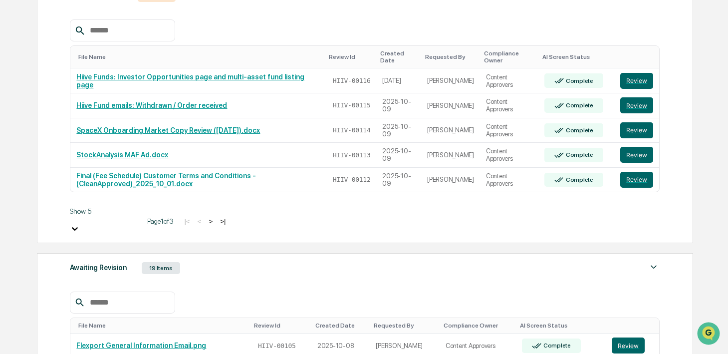
click at [206, 219] on button ">" at bounding box center [211, 221] width 10 height 8
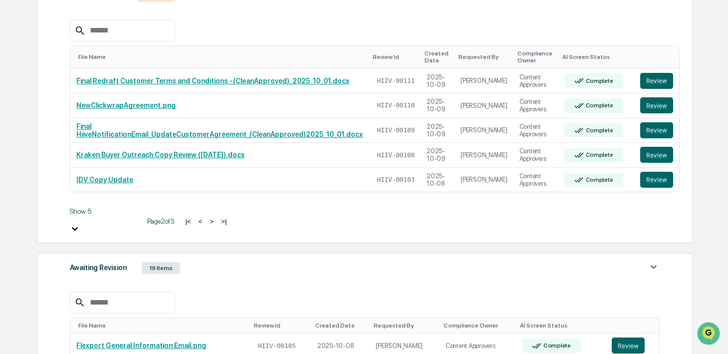
click at [207, 219] on button ">" at bounding box center [212, 221] width 10 height 8
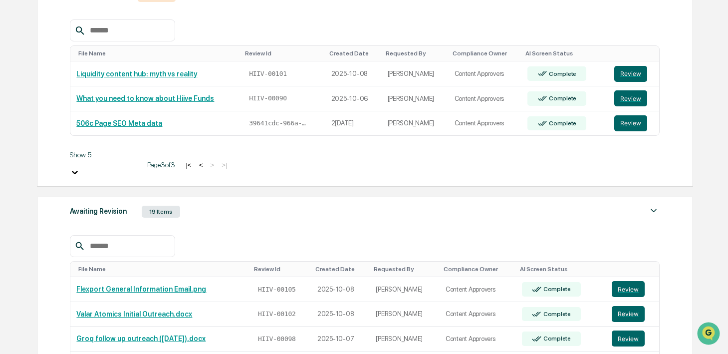
click at [196, 161] on button "<" at bounding box center [201, 165] width 10 height 8
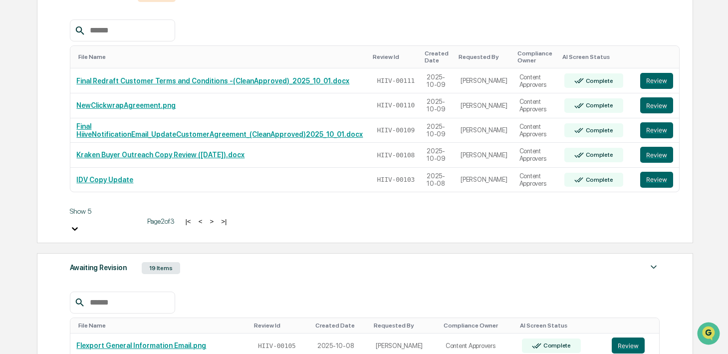
click at [196, 218] on button "<" at bounding box center [201, 221] width 10 height 8
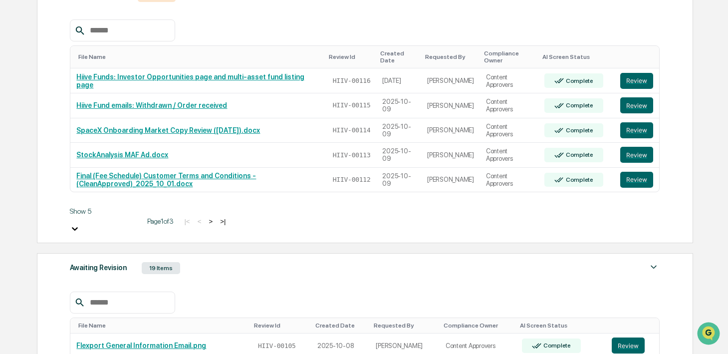
click at [206, 218] on button ">" at bounding box center [211, 221] width 10 height 8
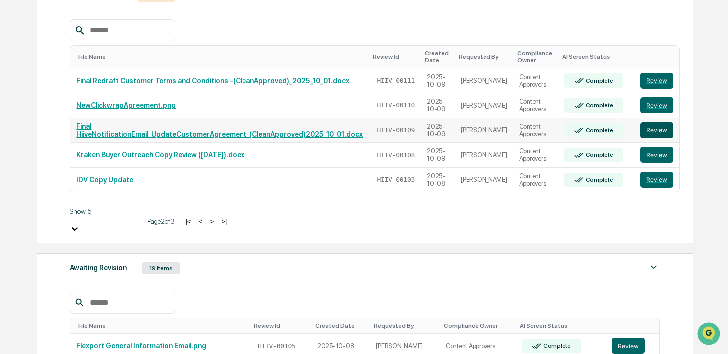
click at [650, 129] on button "Review" at bounding box center [656, 130] width 33 height 16
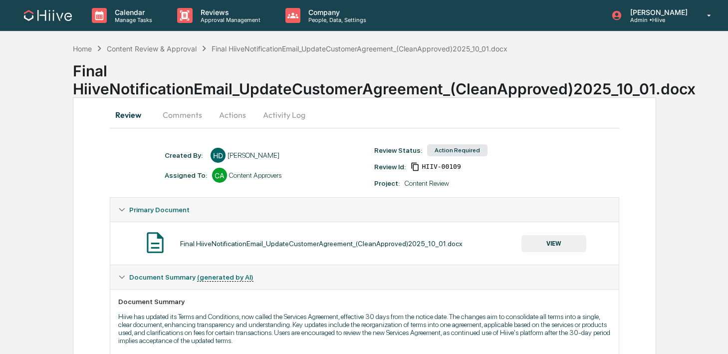
click at [549, 240] on button "VIEW" at bounding box center [553, 243] width 65 height 17
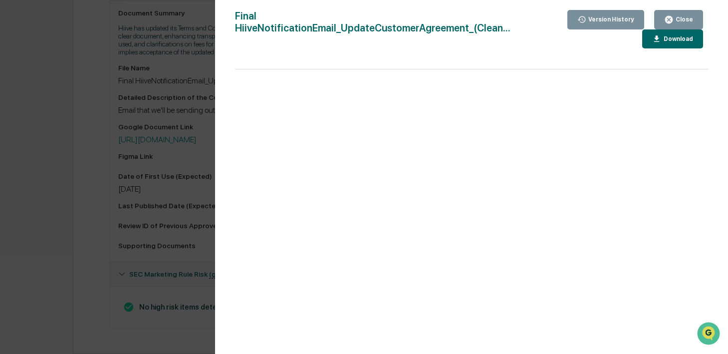
click at [133, 178] on div "Version History 10/09/2025, 04:52 PM Harsh Dave 10/09/2025, 04:49 PM Harsh Dave…" at bounding box center [364, 177] width 728 height 354
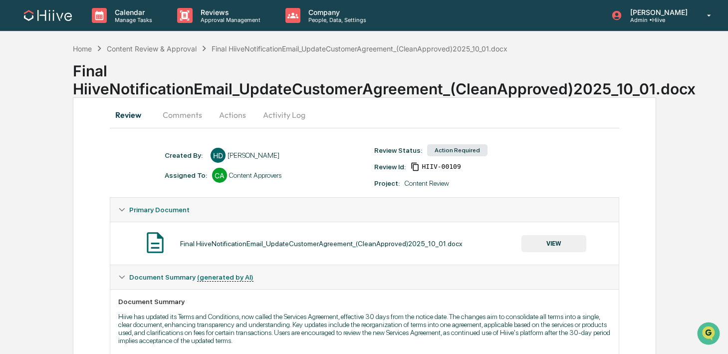
click at [298, 110] on button "Activity Log" at bounding box center [284, 115] width 58 height 24
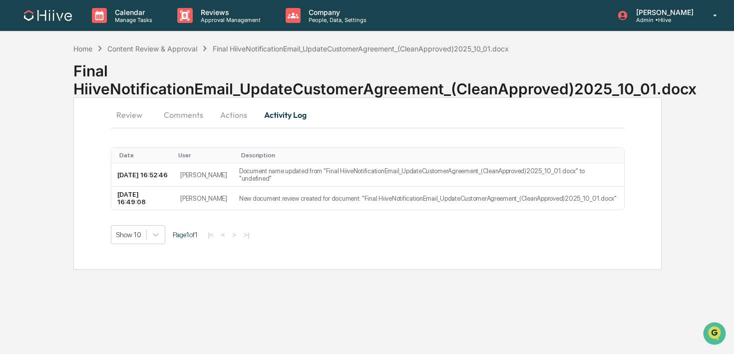
click at [238, 111] on button "Actions" at bounding box center [233, 115] width 45 height 24
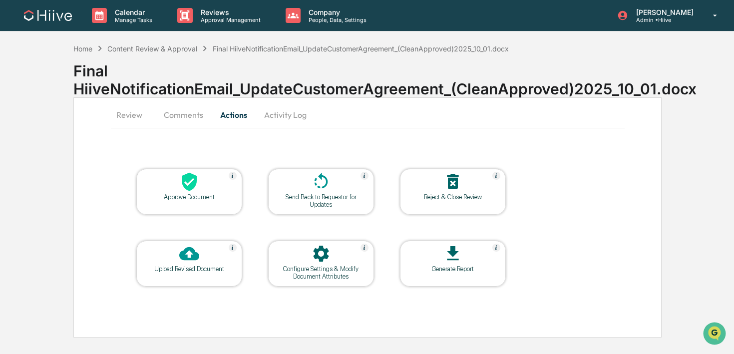
click at [304, 177] on div at bounding box center [321, 182] width 100 height 21
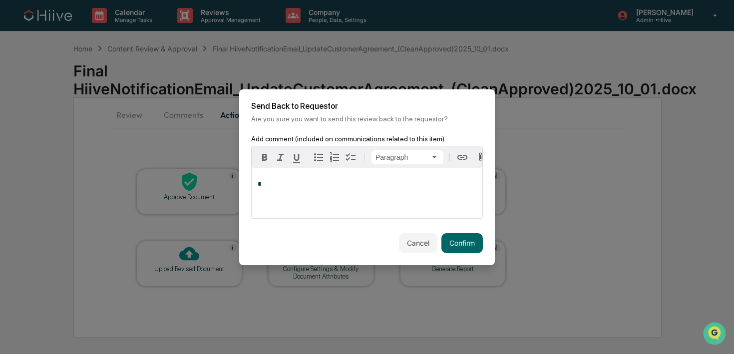
click at [341, 196] on div "*" at bounding box center [367, 193] width 231 height 50
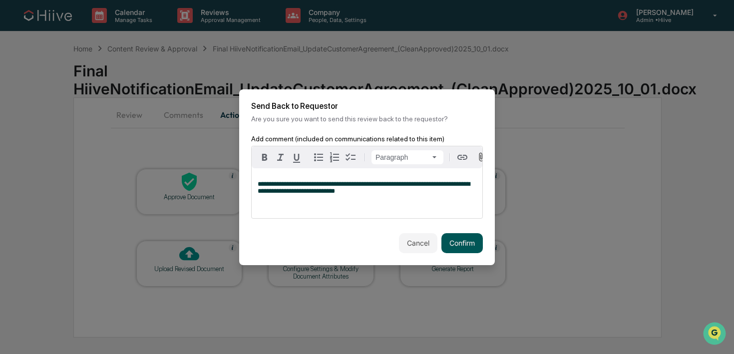
click at [458, 243] on button "Confirm" at bounding box center [461, 243] width 41 height 20
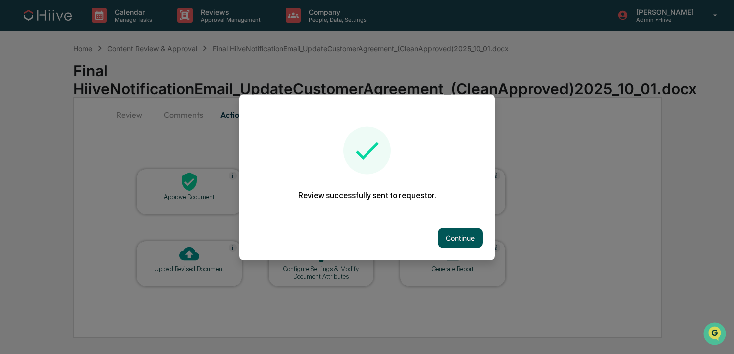
click at [440, 238] on button "Continue" at bounding box center [460, 238] width 45 height 20
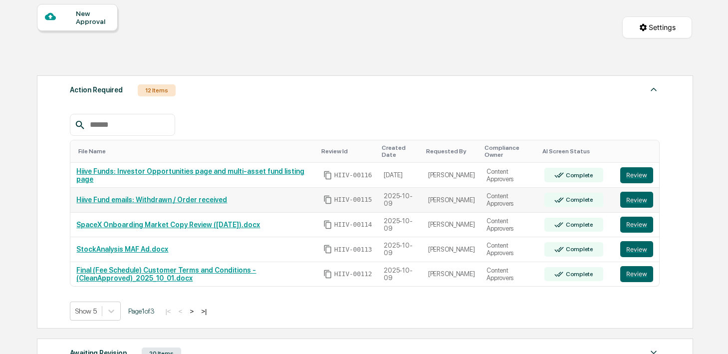
scroll to position [95, 0]
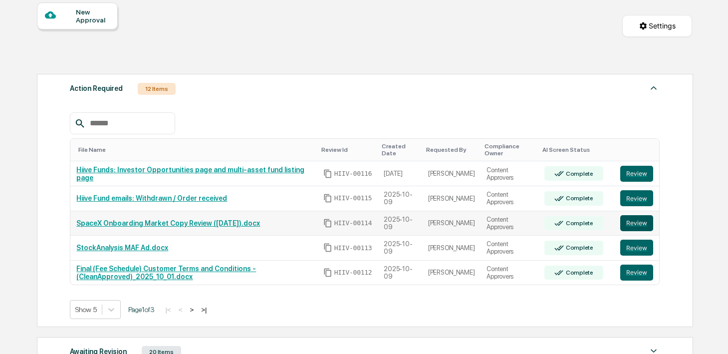
click at [649, 225] on button "Review" at bounding box center [636, 223] width 33 height 16
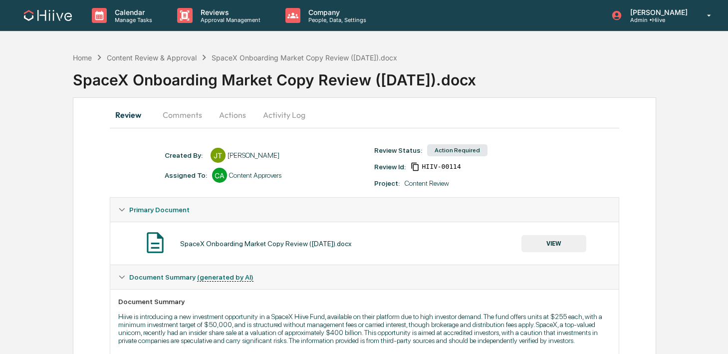
click at [528, 248] on button "VIEW" at bounding box center [553, 243] width 65 height 17
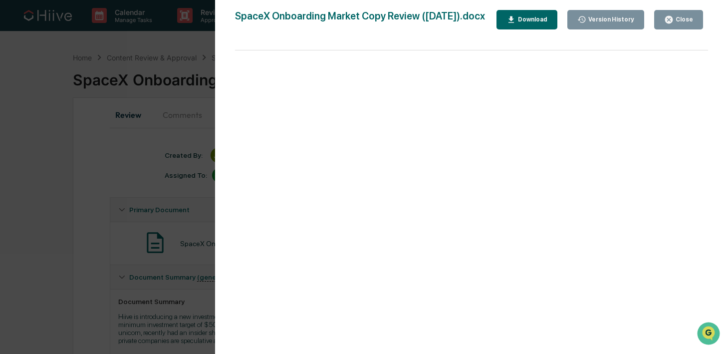
click at [158, 201] on div "Version History 10/10/2025, 03:06 PM James Tucker 10/09/2025, 06:32 PM James Tu…" at bounding box center [364, 177] width 728 height 354
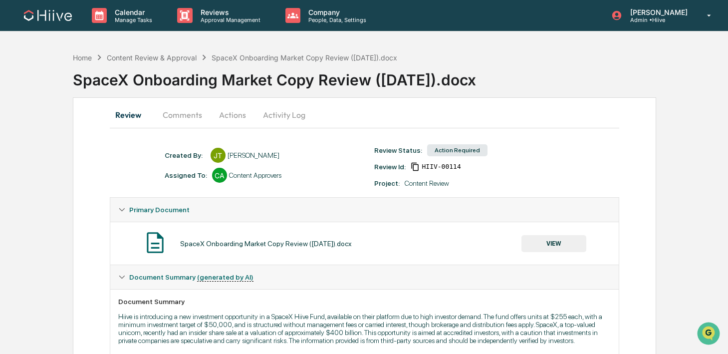
click at [166, 117] on button "Comments" at bounding box center [182, 115] width 55 height 24
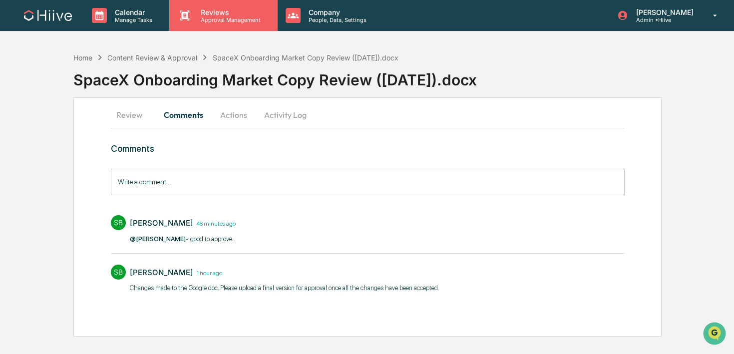
click at [193, 10] on p "Reviews" at bounding box center [229, 12] width 73 height 8
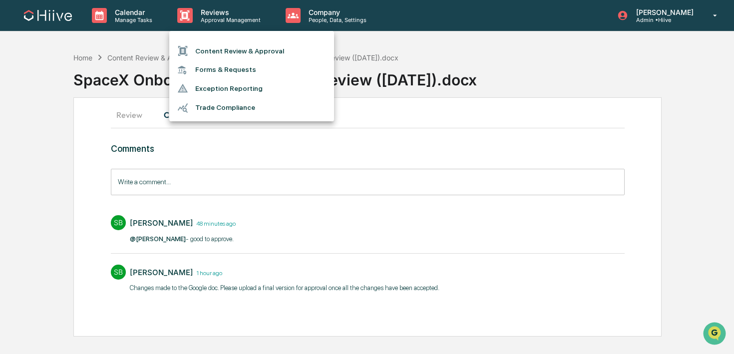
click at [196, 42] on li "Content Review & Approval" at bounding box center [251, 50] width 165 height 19
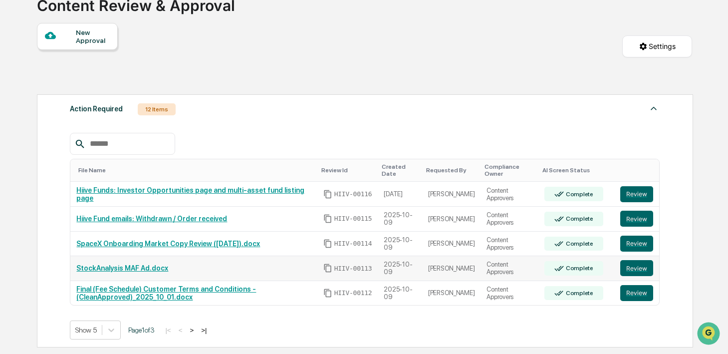
scroll to position [112, 0]
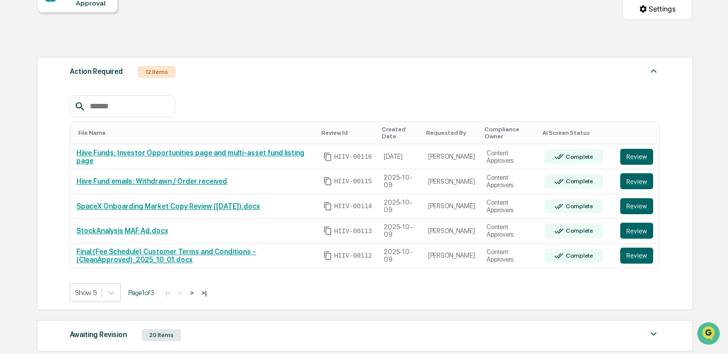
click at [197, 292] on button ">" at bounding box center [192, 292] width 10 height 8
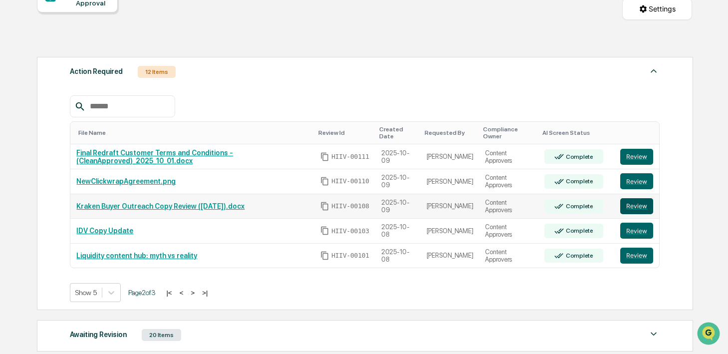
click at [638, 207] on button "Review" at bounding box center [636, 206] width 33 height 16
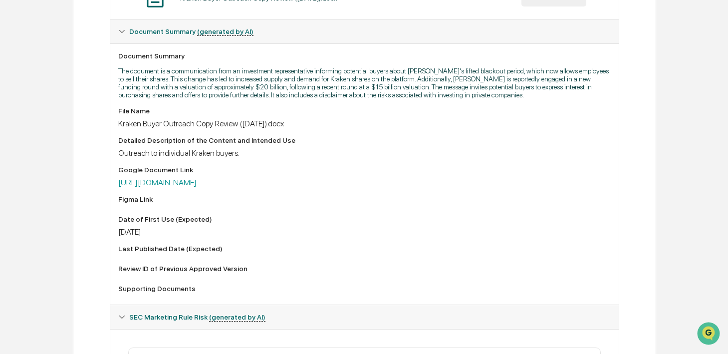
scroll to position [251, 0]
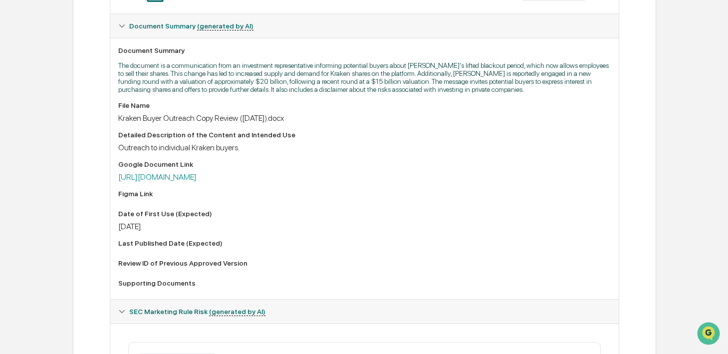
click at [291, 168] on div "Google Document Link" at bounding box center [364, 164] width 493 height 8
click at [197, 182] on link "[URL][DOMAIN_NAME]" at bounding box center [157, 176] width 78 height 9
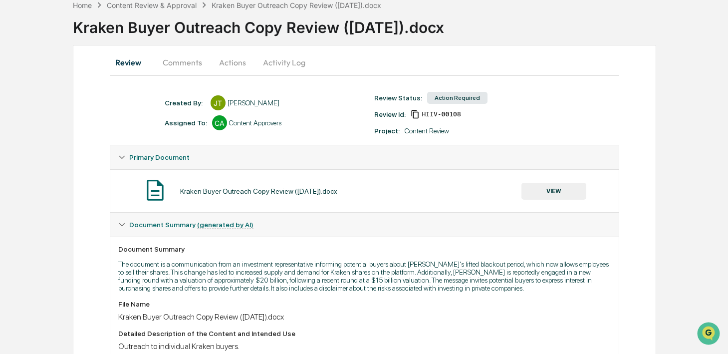
scroll to position [0, 0]
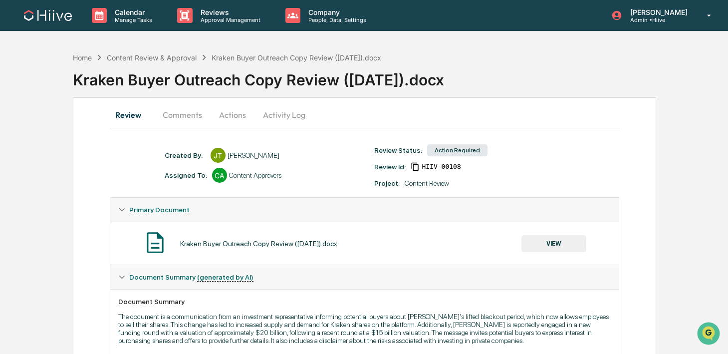
click at [177, 105] on button "Comments" at bounding box center [182, 115] width 55 height 24
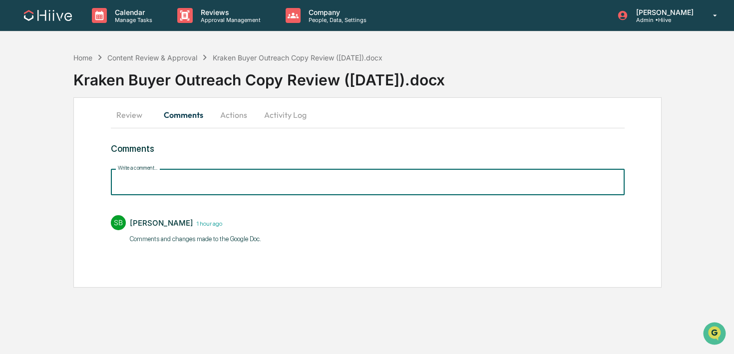
click at [161, 193] on input "Write a comment..." at bounding box center [367, 182] width 513 height 26
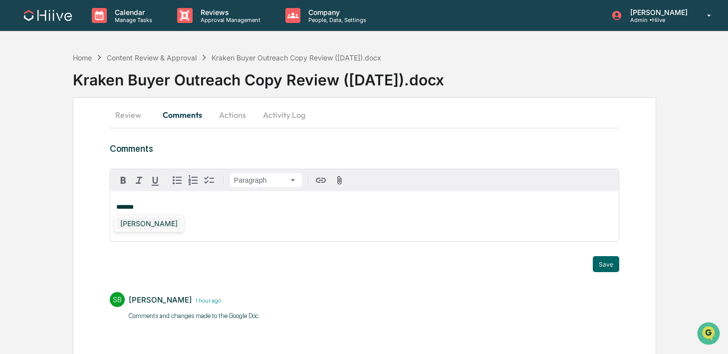
click at [132, 227] on div "[PERSON_NAME]" at bounding box center [148, 223] width 65 height 12
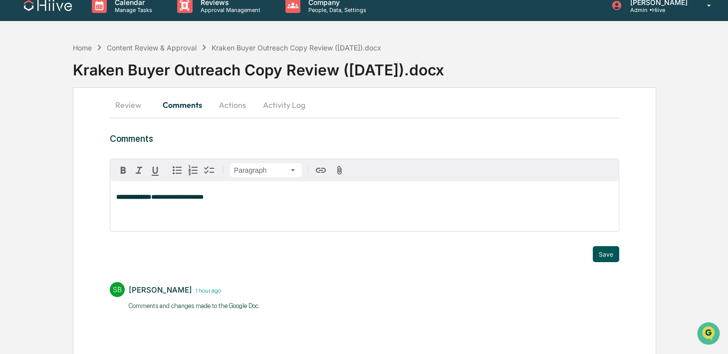
click at [608, 255] on button "Save" at bounding box center [606, 254] width 26 height 16
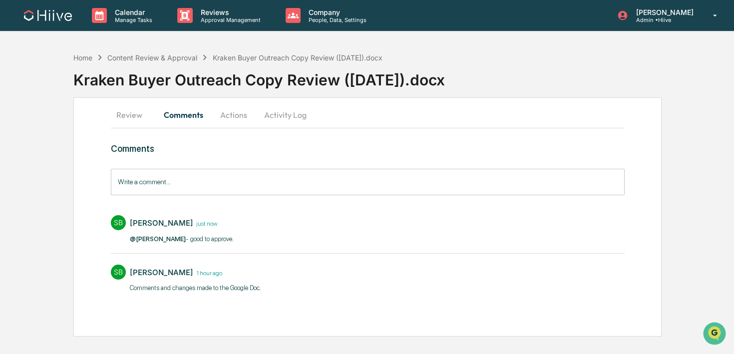
click at [136, 119] on button "Review" at bounding box center [133, 115] width 45 height 24
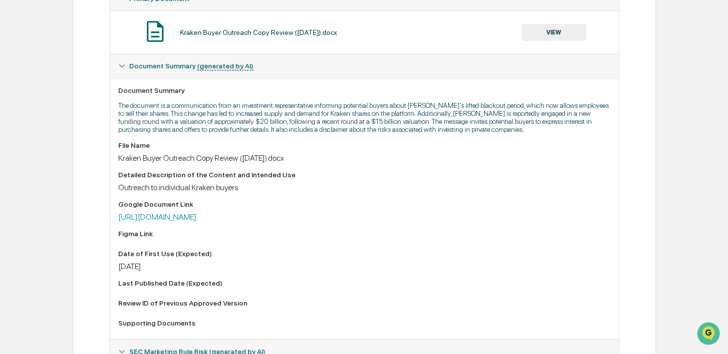
scroll to position [208, 0]
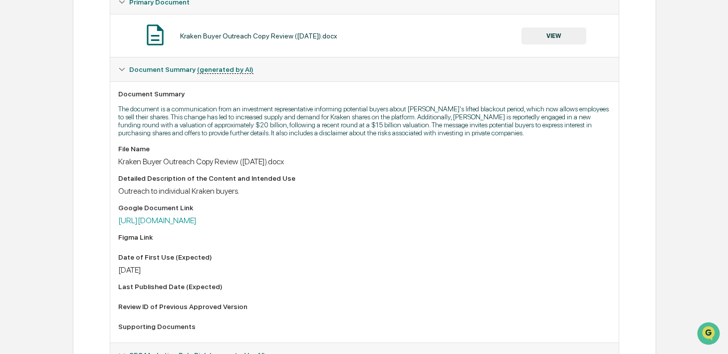
click at [543, 27] on div "Kraken Buyer Outreach Copy Review ([DATE]).docx VIEW" at bounding box center [364, 35] width 493 height 26
click at [532, 32] on button "VIEW" at bounding box center [553, 35] width 65 height 17
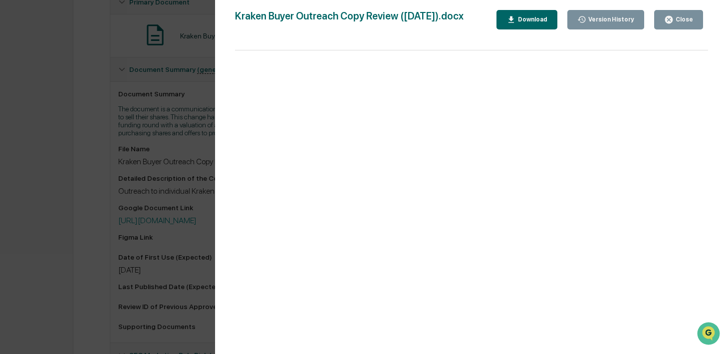
click at [660, 21] on button "Close" at bounding box center [678, 19] width 49 height 19
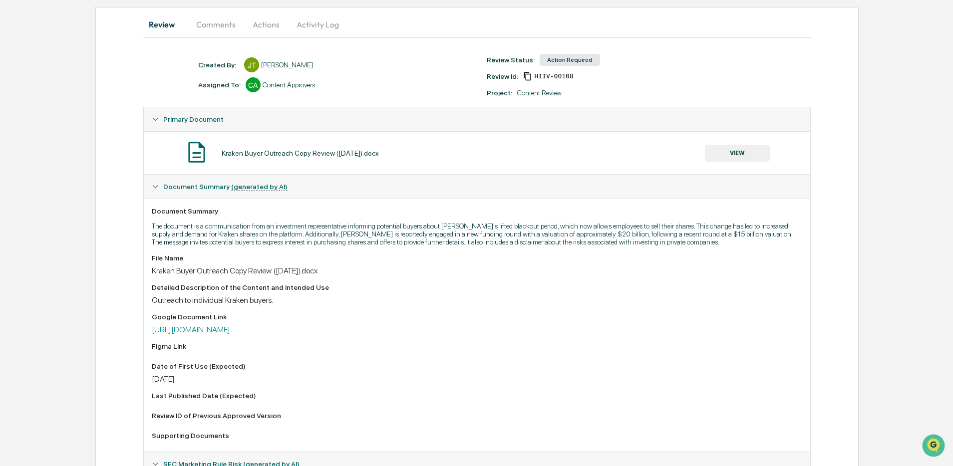
scroll to position [0, 0]
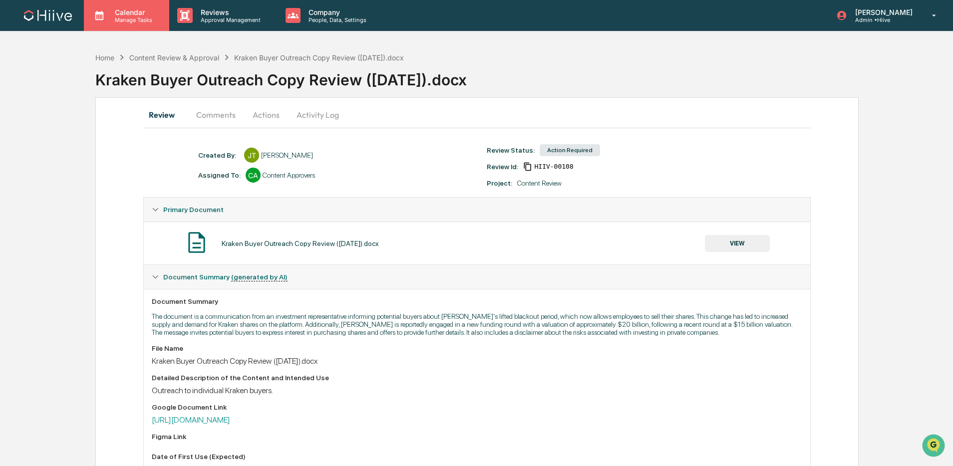
click at [156, 19] on p "Manage Tasks" at bounding box center [132, 19] width 50 height 7
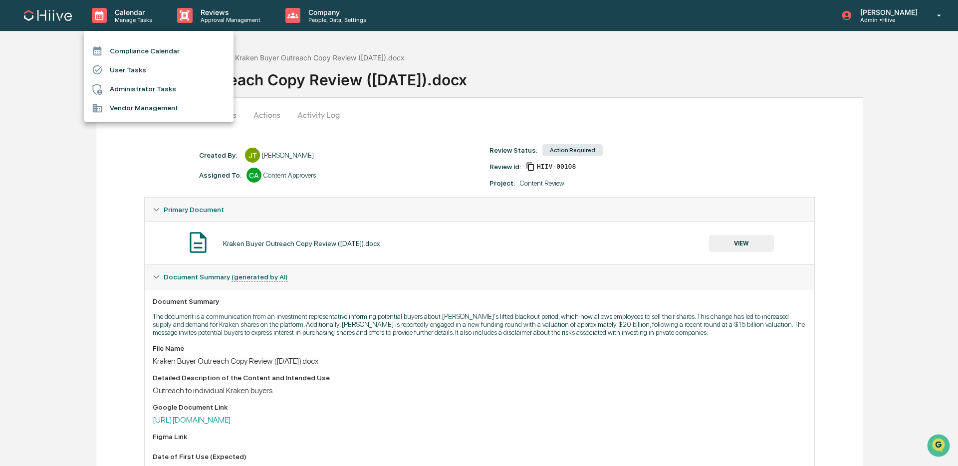
click at [220, 21] on div at bounding box center [479, 233] width 958 height 466
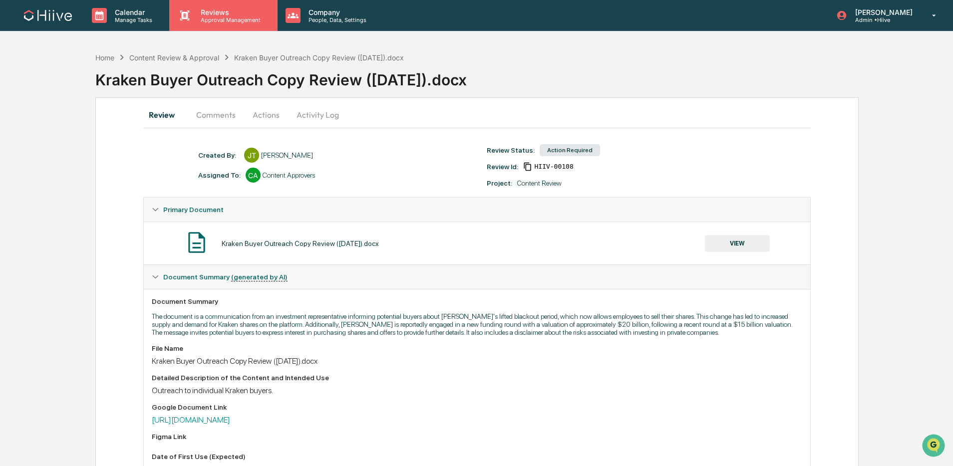
click at [199, 21] on p "Approval Management" at bounding box center [229, 19] width 73 height 7
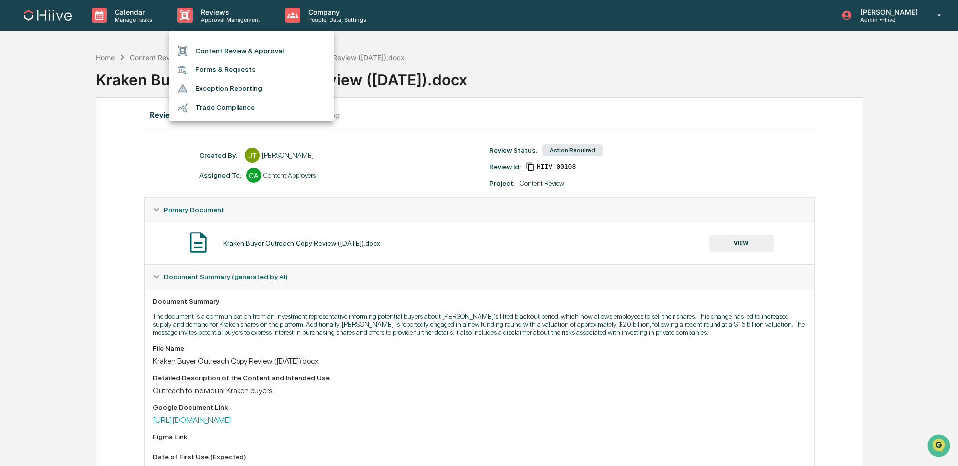
drag, startPoint x: 446, startPoint y: 72, endPoint x: 432, endPoint y: 71, distance: 13.6
click at [444, 72] on div at bounding box center [479, 233] width 958 height 466
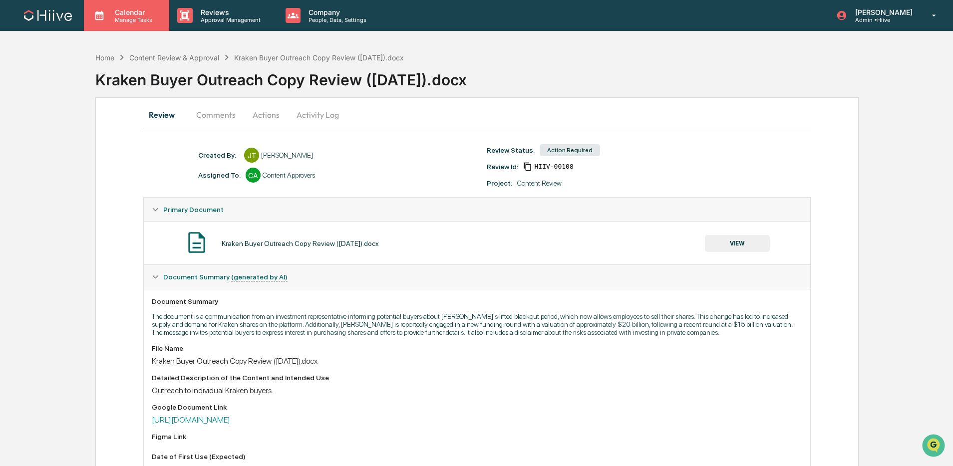
click at [154, 20] on p "Manage Tasks" at bounding box center [132, 19] width 50 height 7
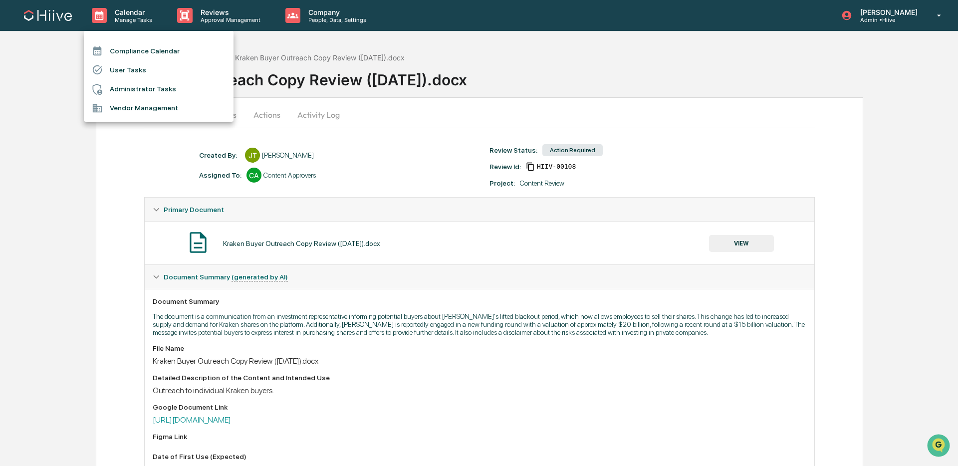
click at [227, 23] on div at bounding box center [479, 233] width 958 height 466
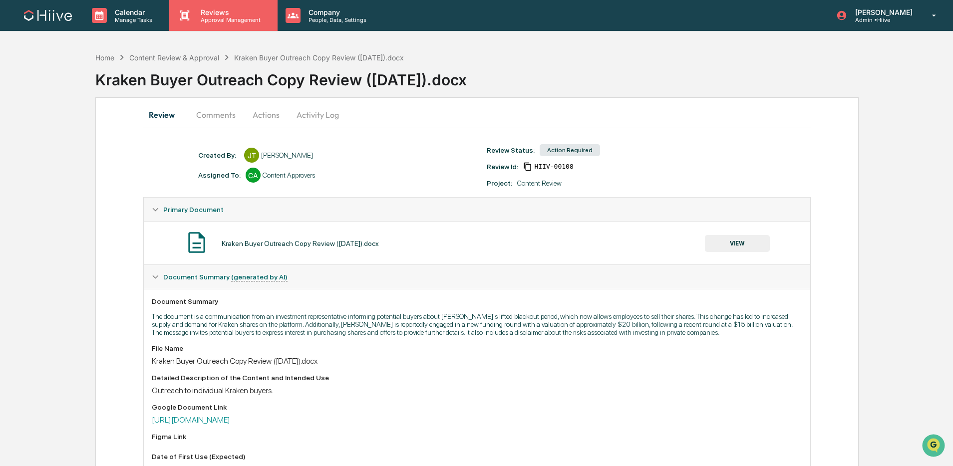
click at [220, 12] on p "Reviews" at bounding box center [229, 12] width 73 height 8
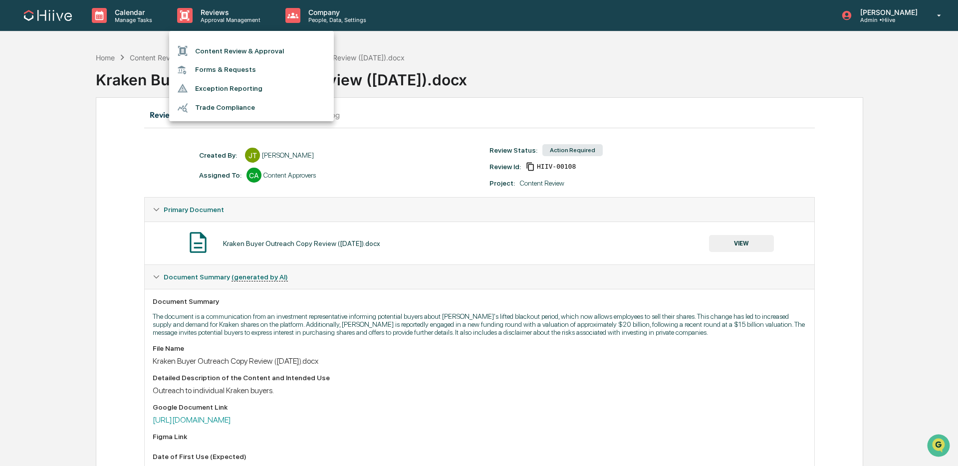
click at [225, 70] on li "Forms & Requests" at bounding box center [251, 69] width 165 height 18
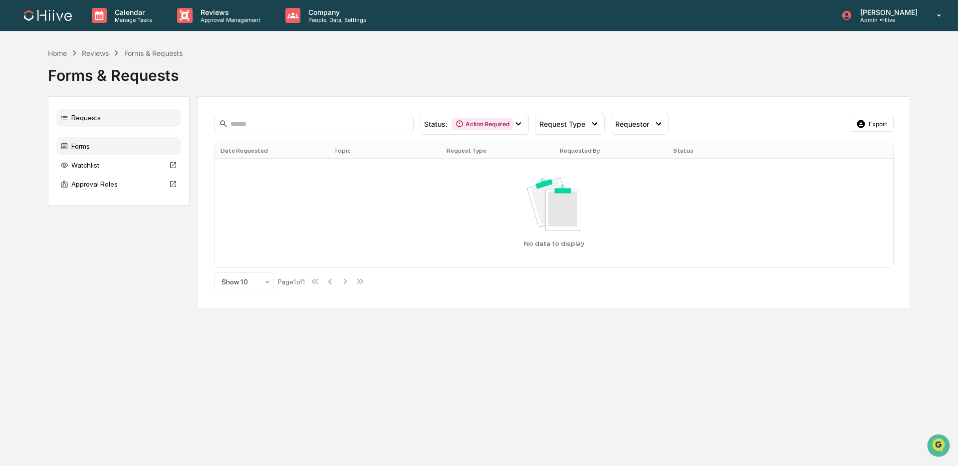
click at [88, 141] on div "Forms" at bounding box center [118, 146] width 125 height 18
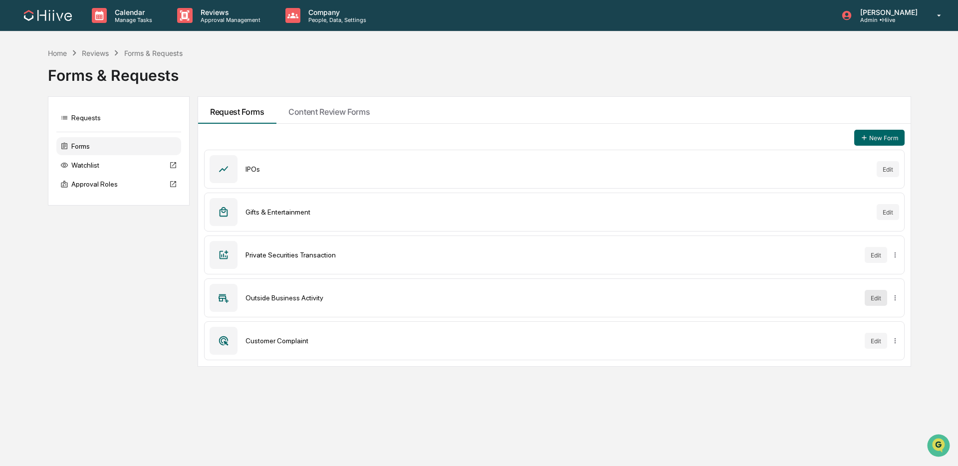
click at [733, 293] on button "Edit" at bounding box center [876, 298] width 22 height 16
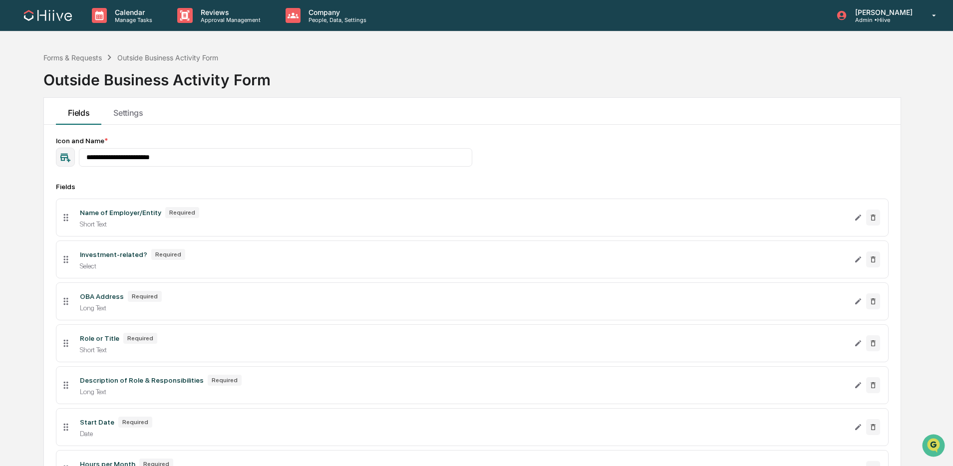
scroll to position [4, 0]
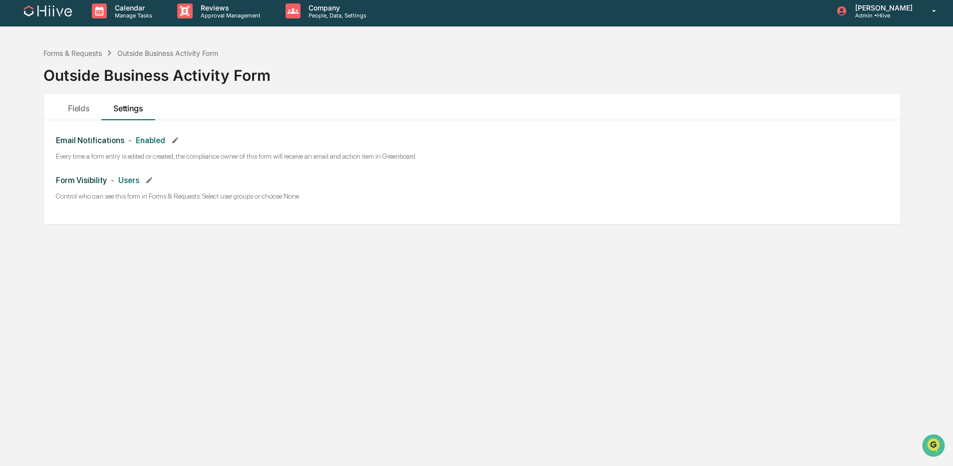
click at [151, 179] on icon at bounding box center [149, 180] width 8 height 8
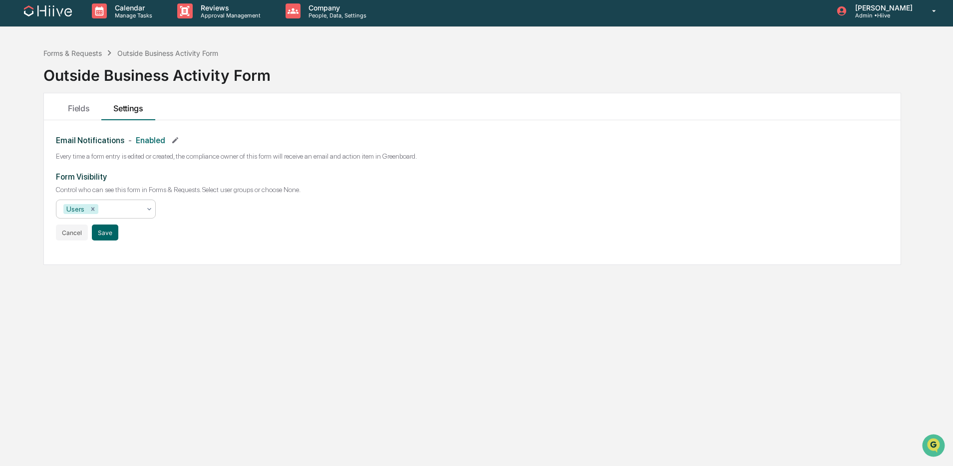
click at [113, 209] on div at bounding box center [120, 209] width 40 height 10
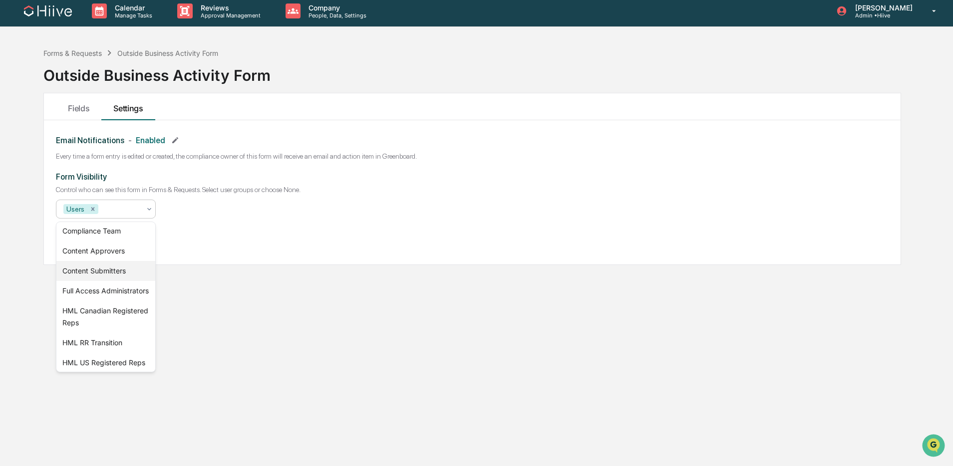
scroll to position [70, 0]
click at [262, 234] on div "Form Visibility Control who can see this form in Forms & Requests. Select user …" at bounding box center [472, 206] width 832 height 68
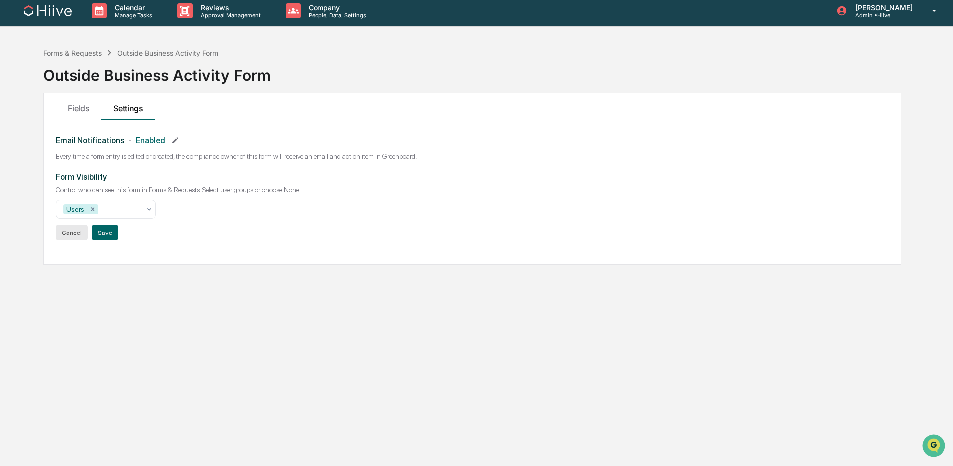
click at [74, 234] on button "Cancel" at bounding box center [72, 233] width 32 height 16
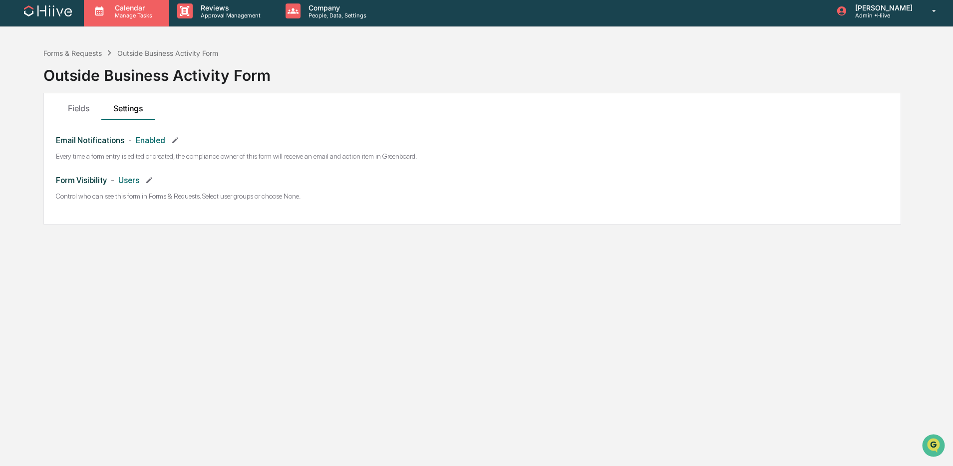
click at [161, 21] on div "Calendar Manage Tasks" at bounding box center [126, 11] width 85 height 31
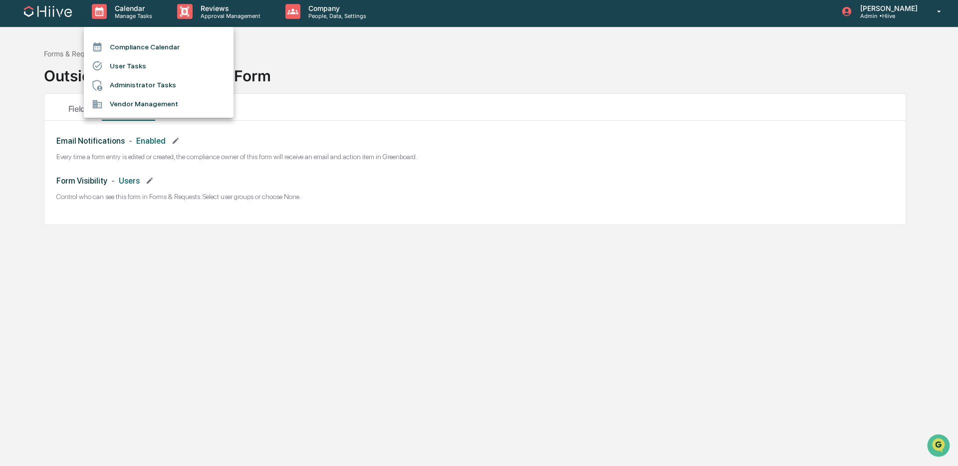
click at [353, 74] on div at bounding box center [479, 233] width 958 height 466
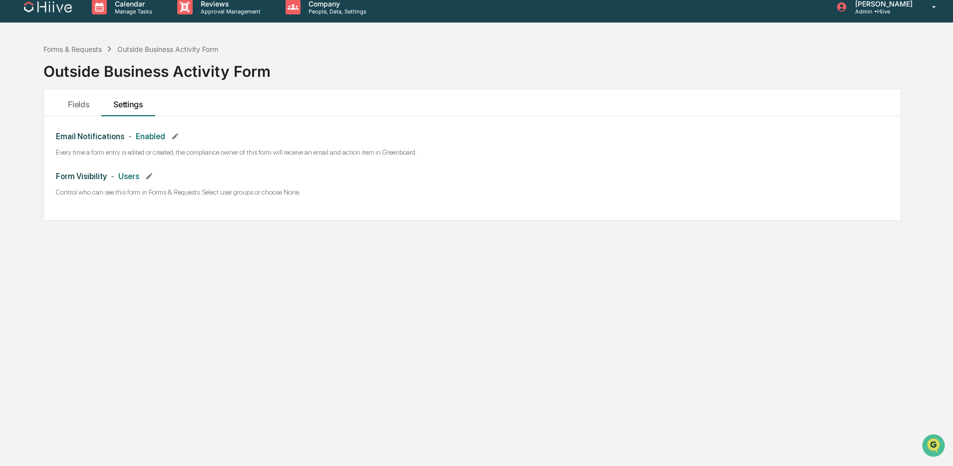
scroll to position [0, 0]
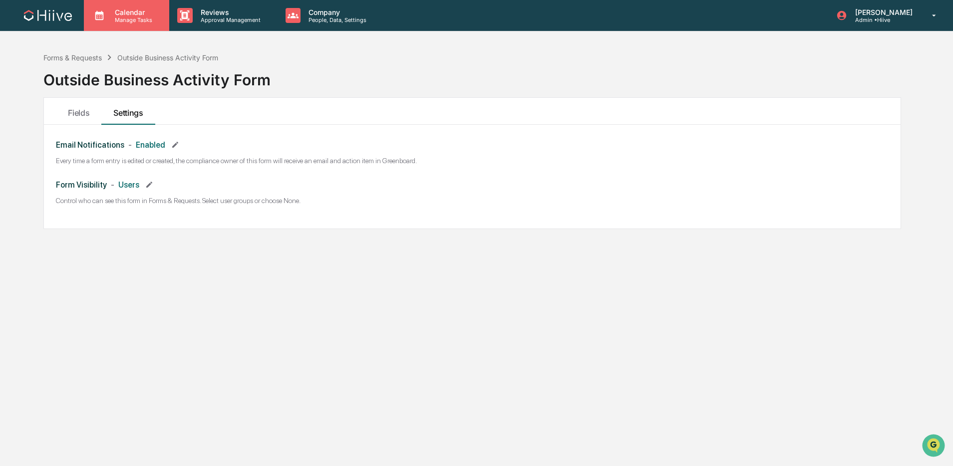
click at [137, 25] on div "Calendar Manage Tasks" at bounding box center [126, 15] width 85 height 31
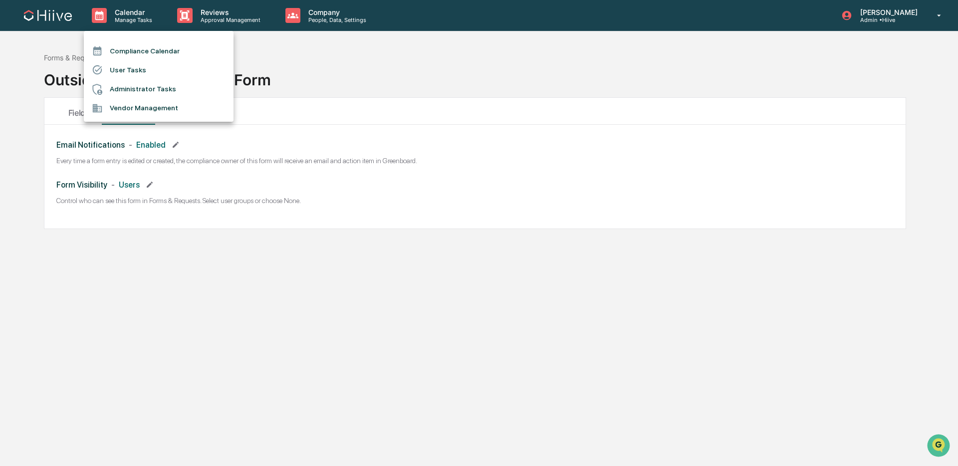
drag, startPoint x: 323, startPoint y: 72, endPoint x: 215, endPoint y: 14, distance: 123.2
click at [318, 68] on div at bounding box center [479, 233] width 958 height 466
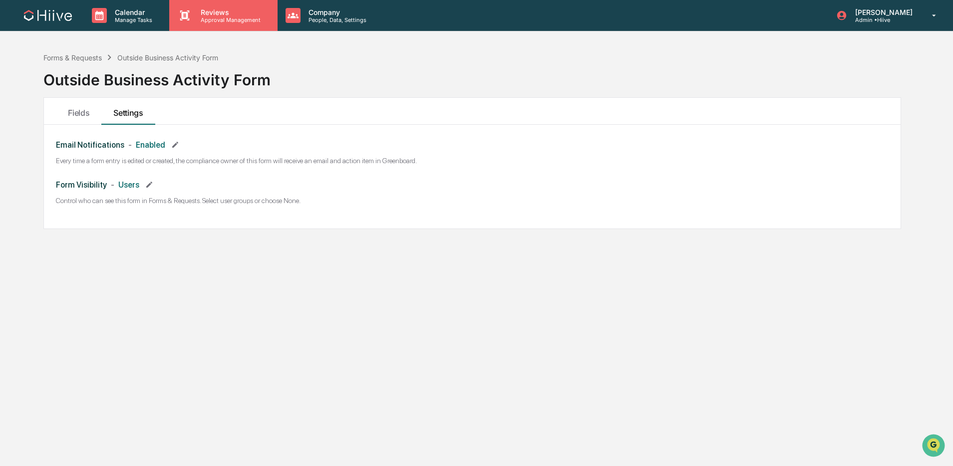
drag, startPoint x: 215, startPoint y: 14, endPoint x: 219, endPoint y: 22, distance: 8.9
click at [225, 18] on p "Approval Management" at bounding box center [229, 19] width 73 height 7
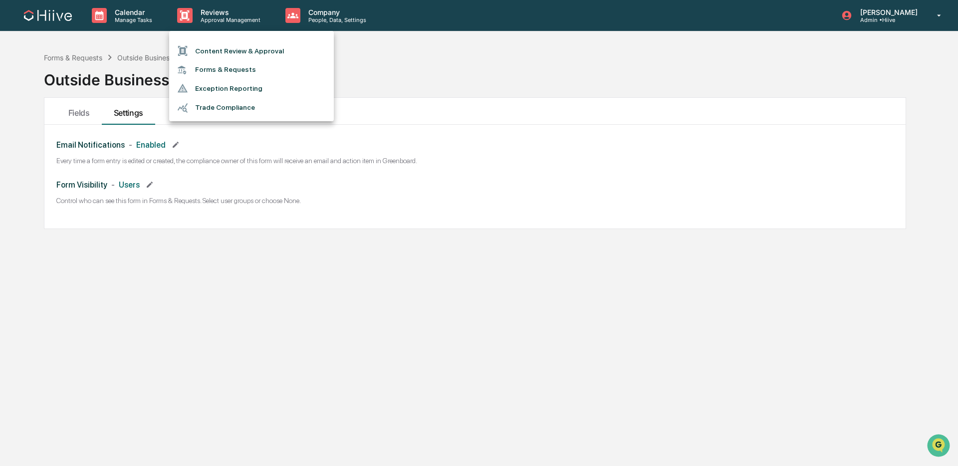
click at [412, 62] on div at bounding box center [479, 233] width 958 height 466
